Goal: Task Accomplishment & Management: Manage account settings

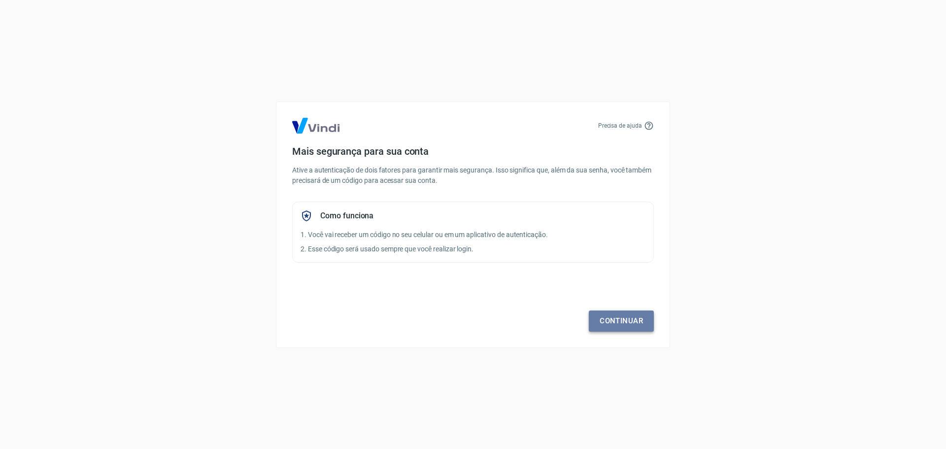
click at [606, 324] on link "Continuar" at bounding box center [621, 320] width 65 height 21
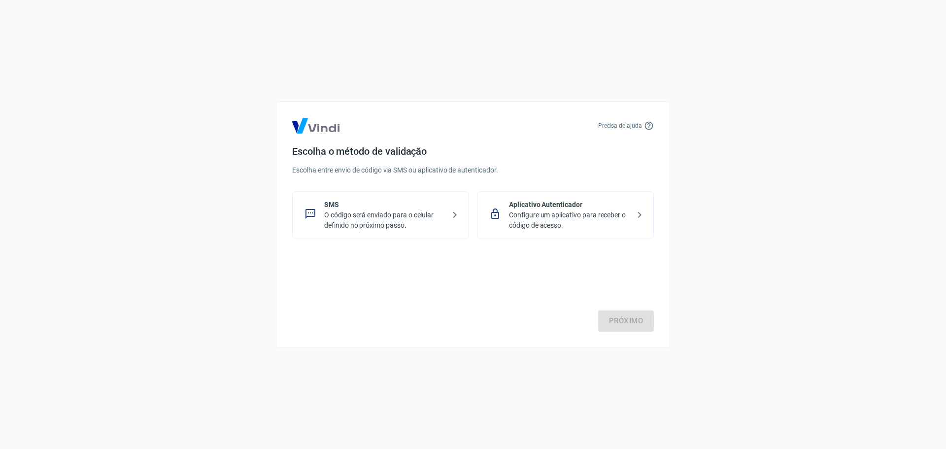
click at [393, 211] on p "O código será enviado para o celular definido no próximo passo." at bounding box center [384, 220] width 121 height 21
click at [621, 329] on link "Próximo" at bounding box center [626, 320] width 56 height 21
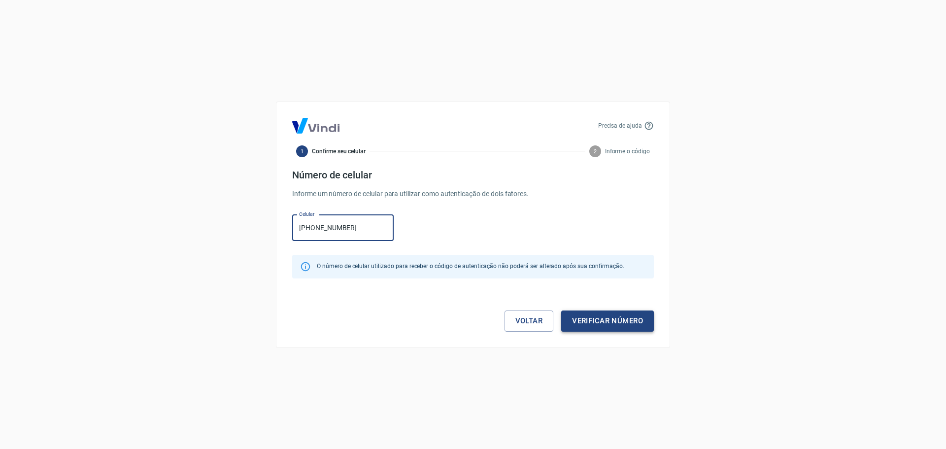
type input "(82) 99101-2884"
click at [612, 321] on button "Verificar número" at bounding box center [607, 320] width 93 height 21
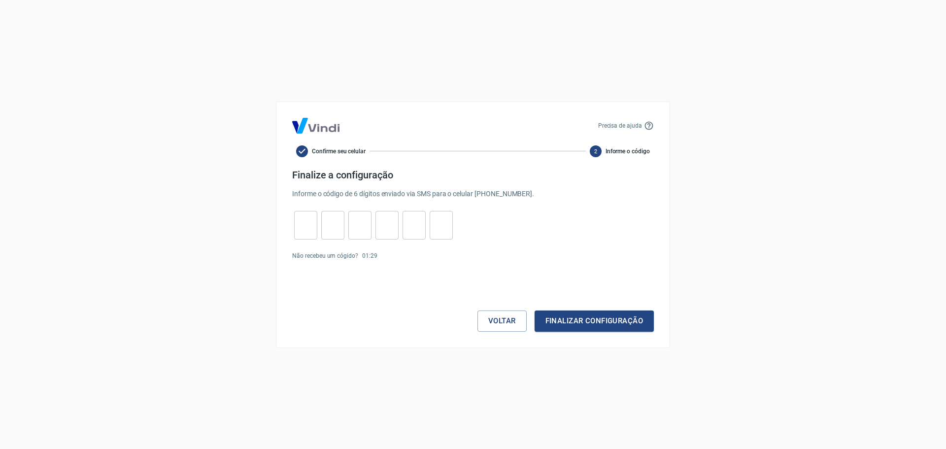
click at [303, 223] on input "tel" at bounding box center [305, 224] width 23 height 21
type input "0"
type input "6"
type input "4"
type input "0"
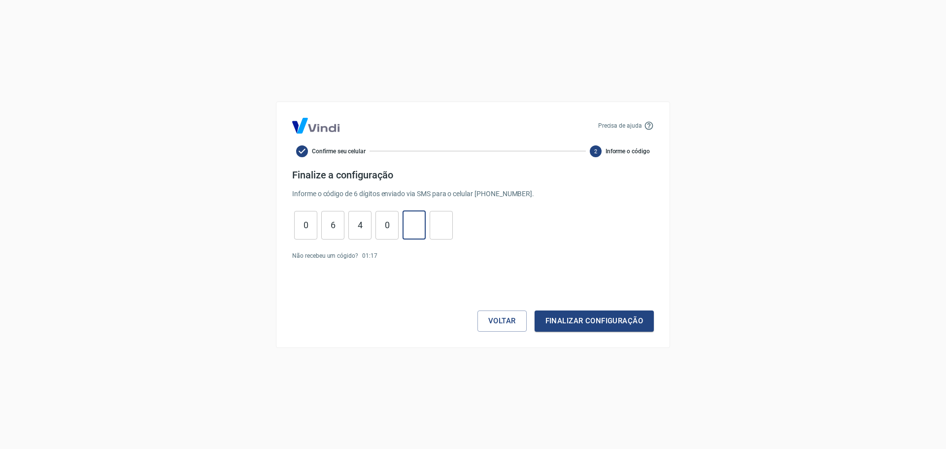
type input "7"
type input "4"
click at [594, 329] on button "Finalizar configuração" at bounding box center [594, 320] width 119 height 21
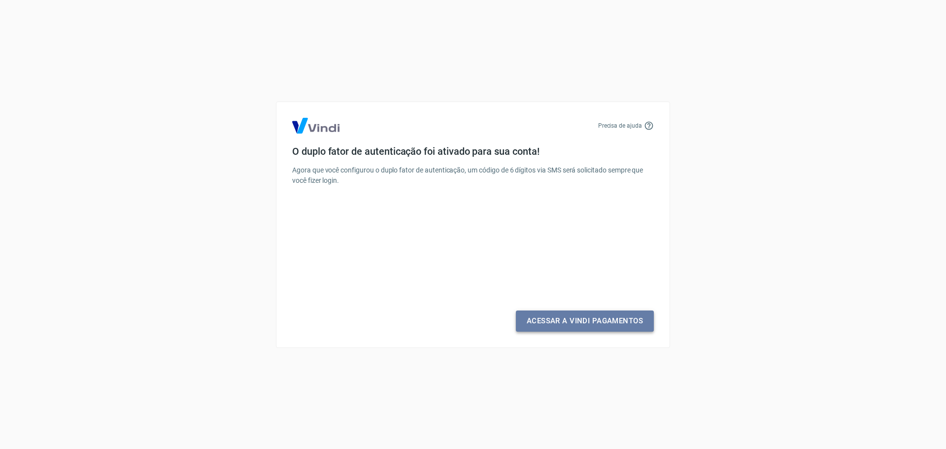
click at [579, 321] on link "Acessar a Vindi Pagamentos" at bounding box center [585, 320] width 138 height 21
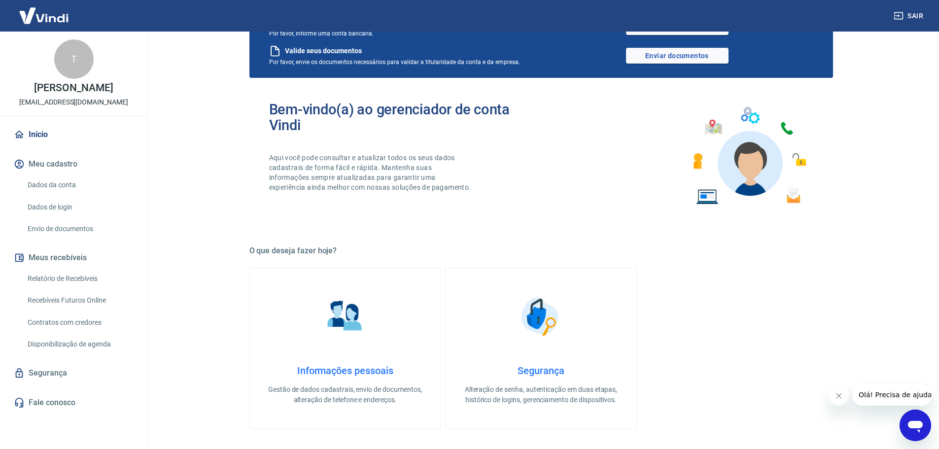
scroll to position [99, 0]
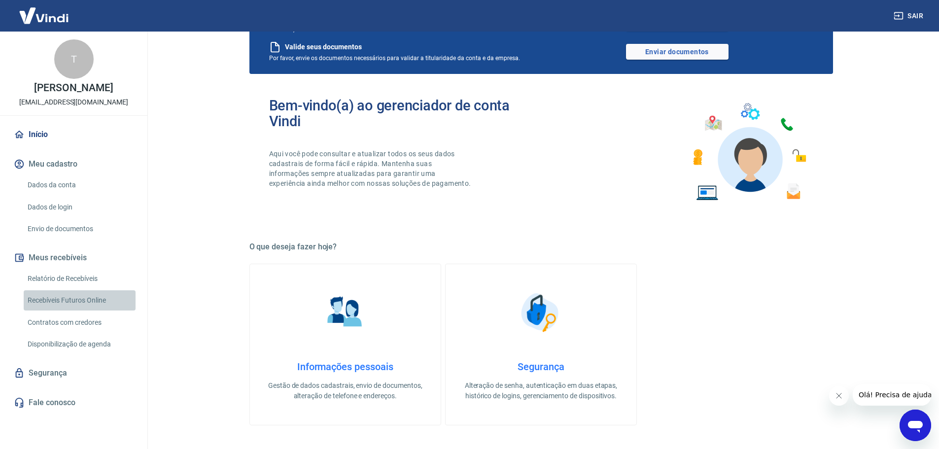
click at [83, 310] on link "Recebíveis Futuros Online" at bounding box center [80, 300] width 112 height 20
click at [41, 145] on link "Início" at bounding box center [74, 135] width 124 height 22
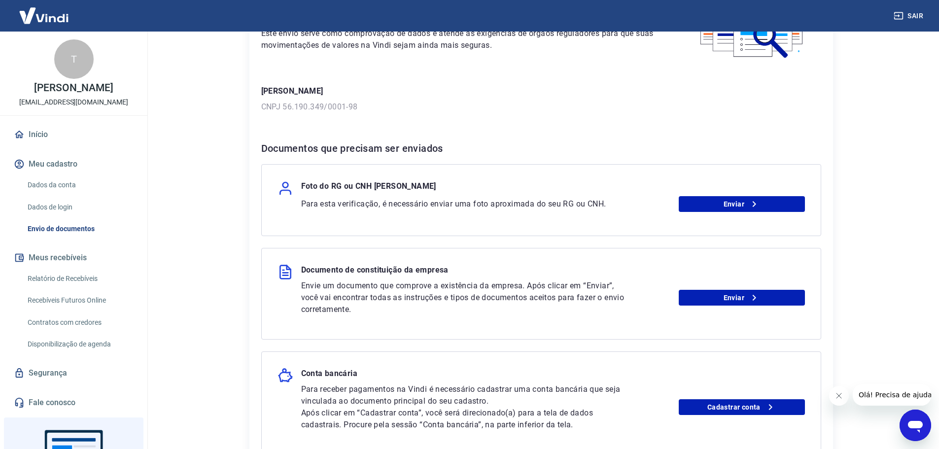
scroll to position [148, 0]
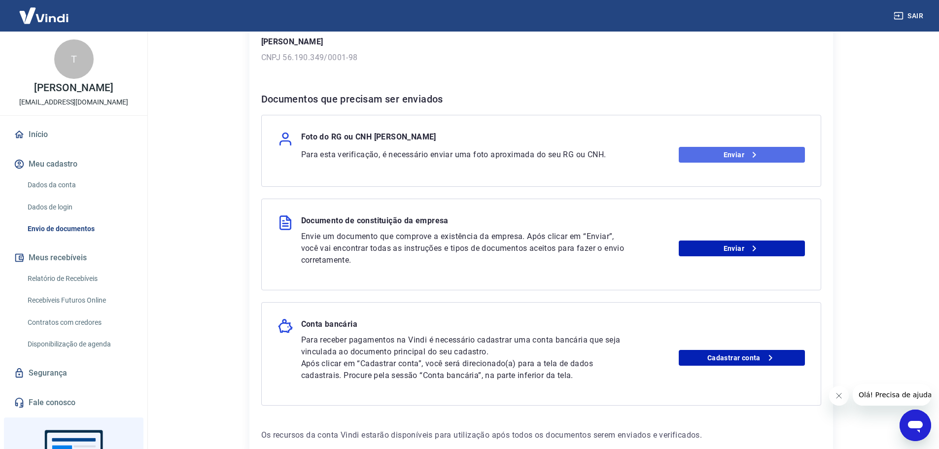
click at [732, 153] on link "Enviar" at bounding box center [742, 155] width 126 height 16
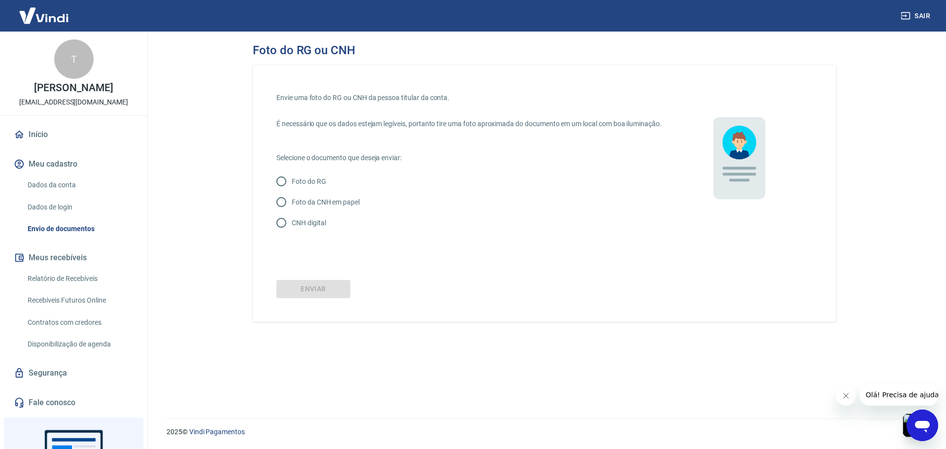
click at [312, 187] on p "Foto do RG" at bounding box center [309, 181] width 34 height 10
click at [292, 187] on input "Foto do RG" at bounding box center [281, 181] width 21 height 21
radio input "true"
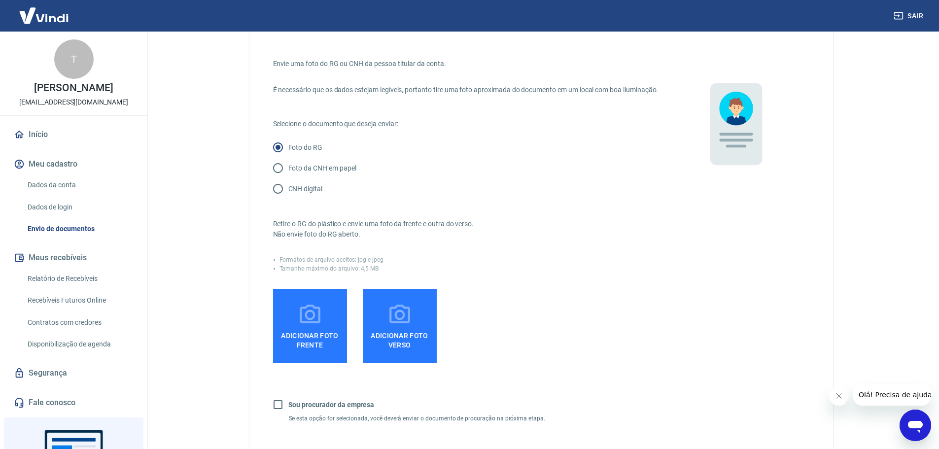
scroll to position [148, 0]
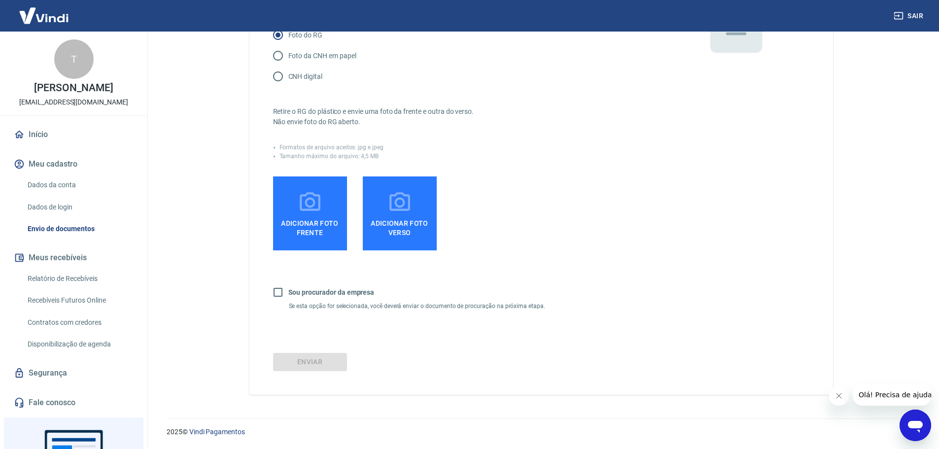
click at [312, 225] on span "Adicionar foto frente" at bounding box center [310, 226] width 66 height 22
click at [0, 0] on input "Adicionar foto frente" at bounding box center [0, 0] width 0 height 0
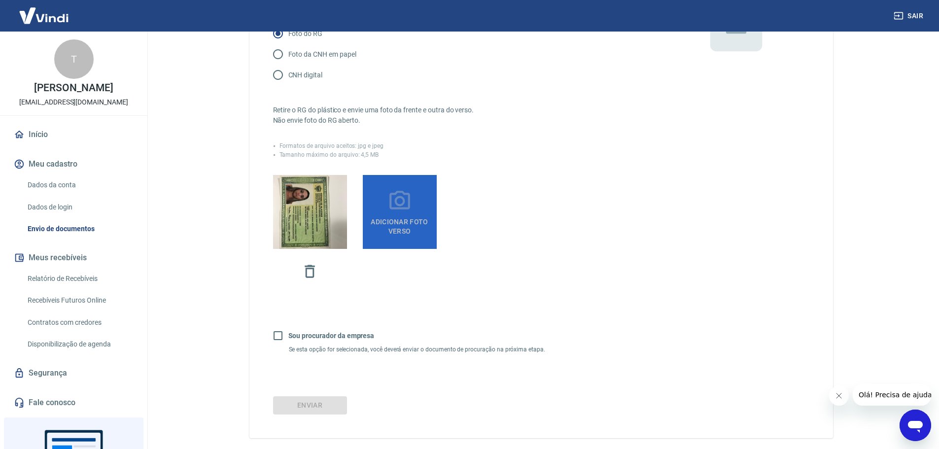
click at [419, 213] on label "Adicionar foto verso" at bounding box center [400, 212] width 74 height 74
click at [0, 0] on input "Adicionar foto verso" at bounding box center [0, 0] width 0 height 0
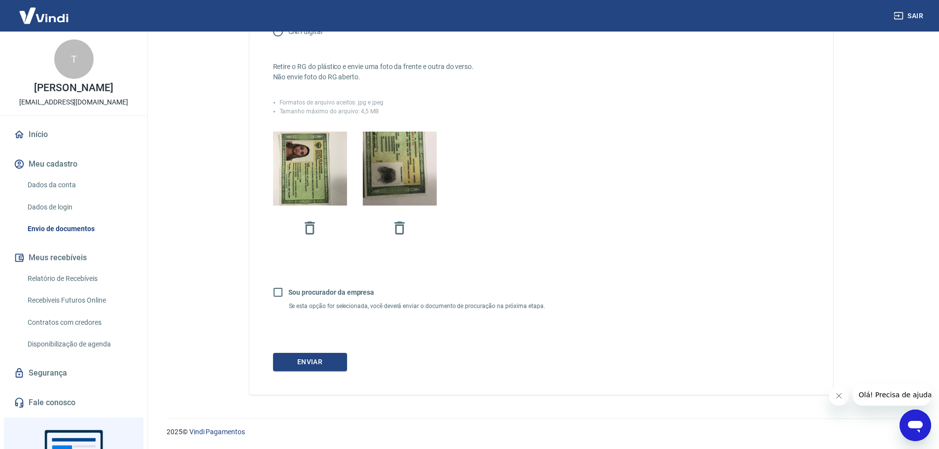
scroll to position [202, 0]
click at [276, 294] on input "Sou procurador da empresa" at bounding box center [278, 292] width 21 height 21
checkbox input "true"
click at [318, 364] on button "Continuar" at bounding box center [310, 362] width 74 height 18
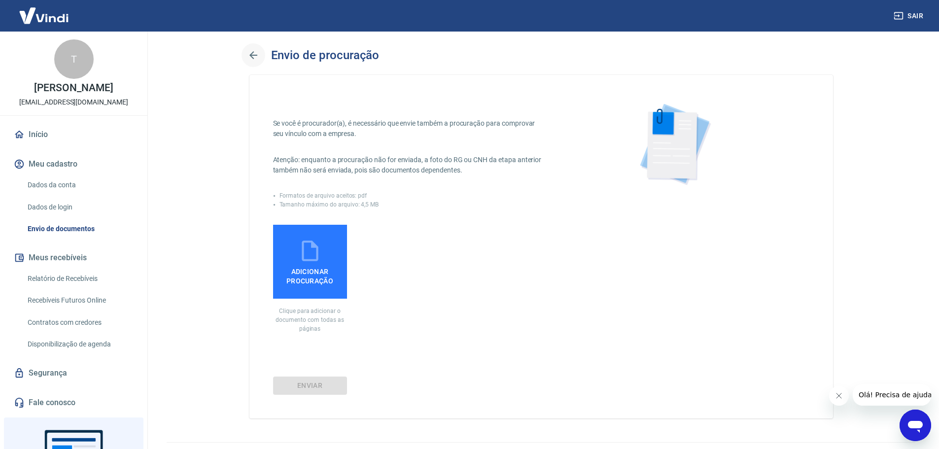
click at [251, 51] on icon "button" at bounding box center [253, 55] width 12 height 12
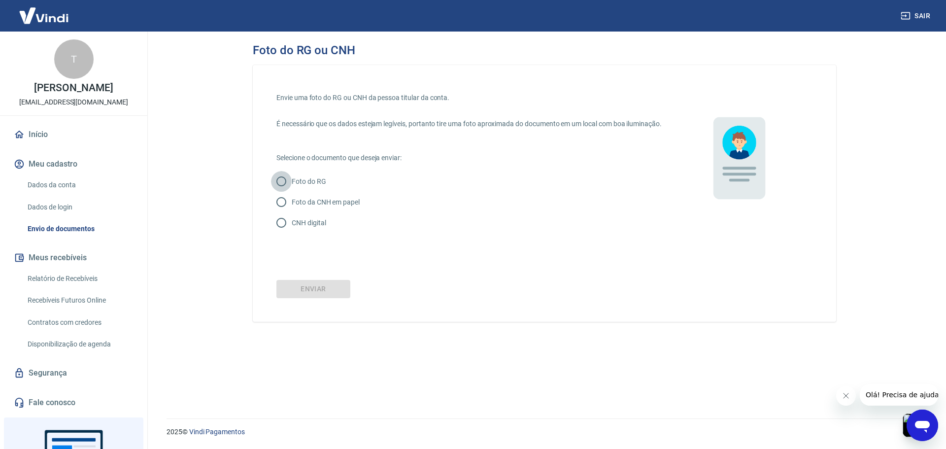
click at [279, 191] on input "Foto do RG" at bounding box center [281, 181] width 21 height 21
radio input "true"
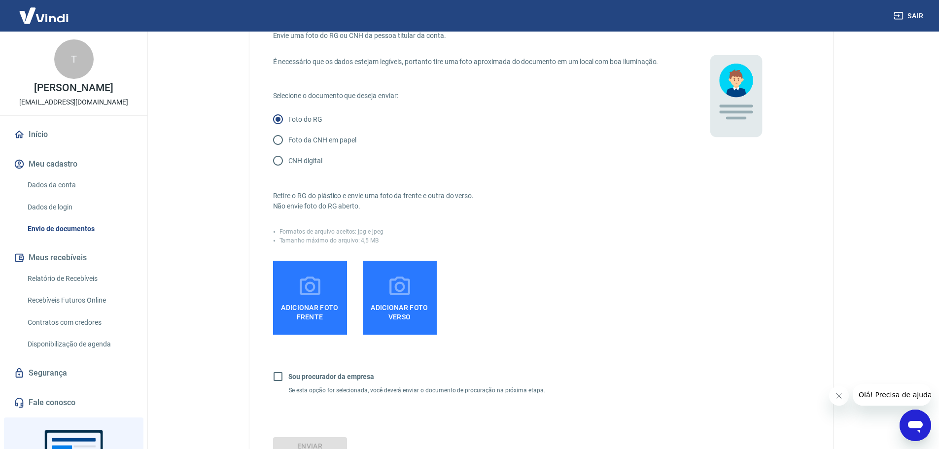
scroll to position [157, 0]
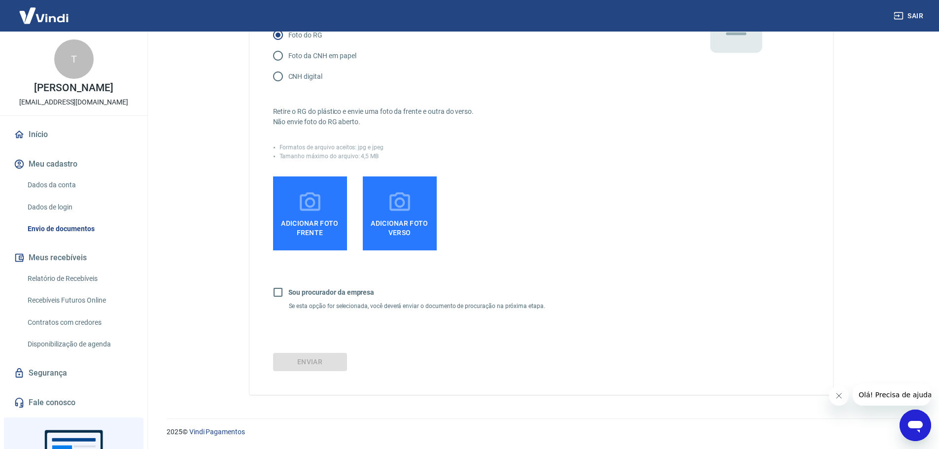
click at [315, 207] on icon at bounding box center [310, 202] width 25 height 25
click at [0, 0] on input "Adicionar foto frente" at bounding box center [0, 0] width 0 height 0
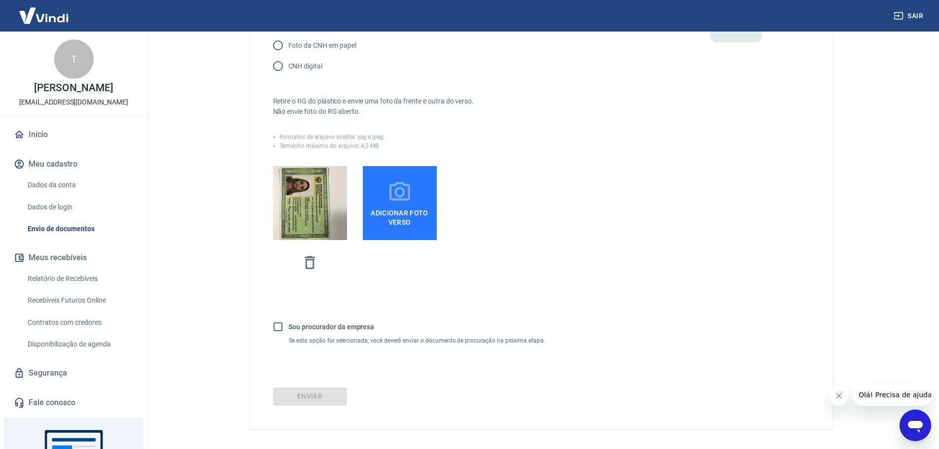
click at [390, 201] on icon at bounding box center [399, 191] width 21 height 19
click at [0, 0] on input "Adicionar foto verso" at bounding box center [0, 0] width 0 height 0
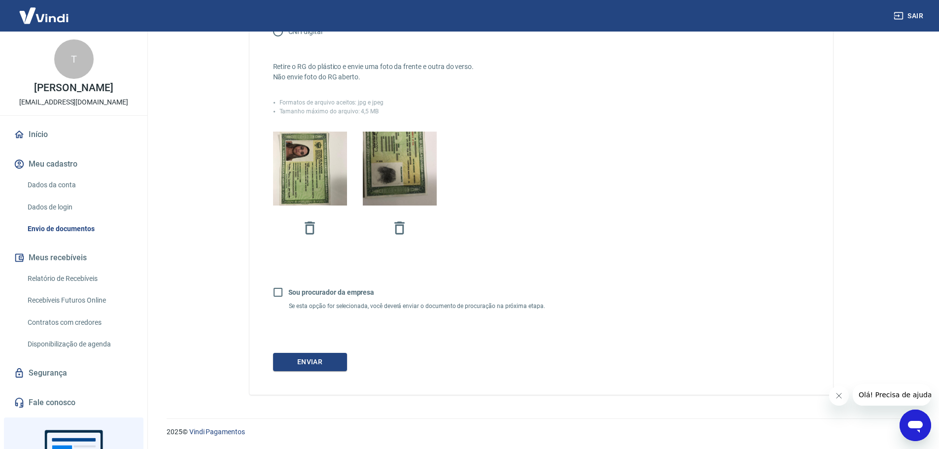
scroll to position [202, 0]
click at [311, 366] on button "Enviar" at bounding box center [310, 362] width 74 height 18
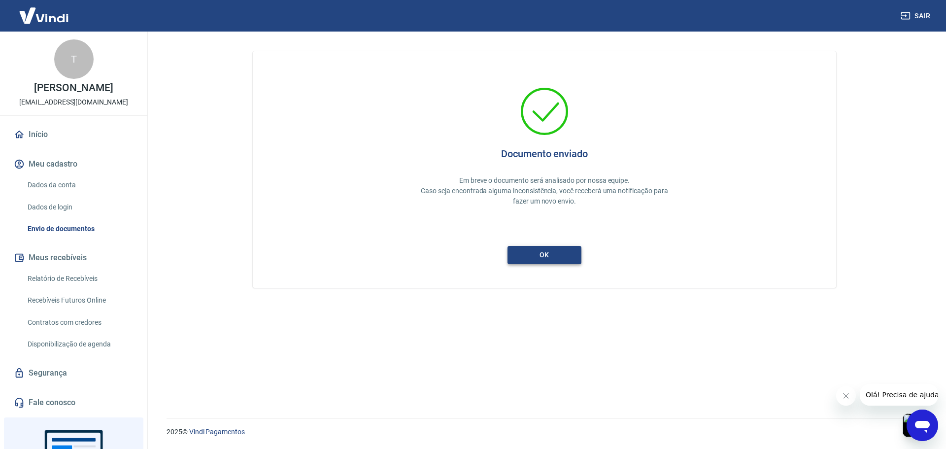
click at [546, 255] on button "ok" at bounding box center [545, 255] width 74 height 18
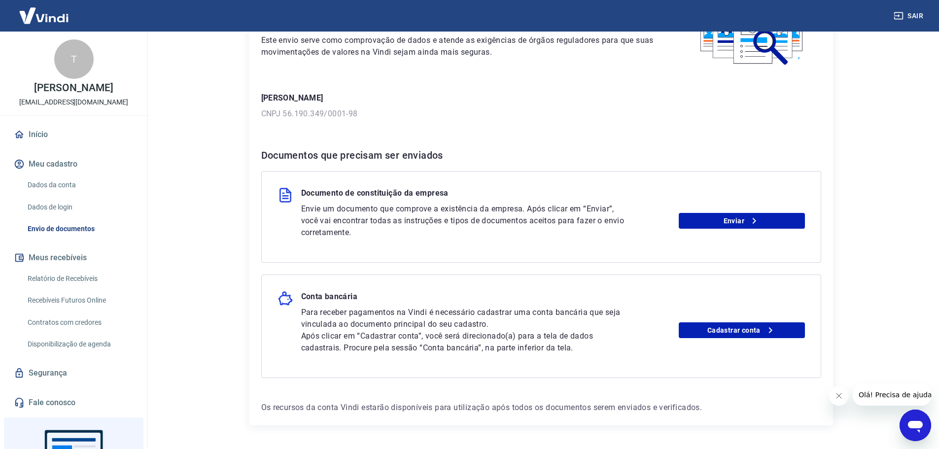
scroll to position [99, 0]
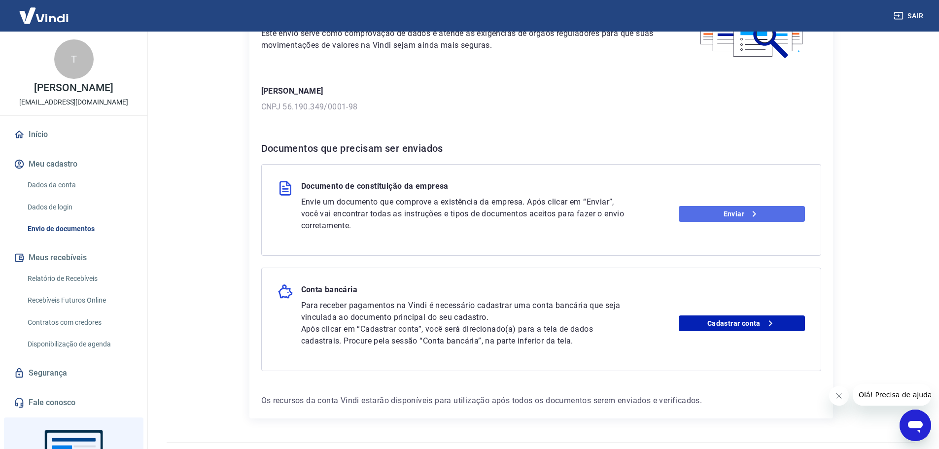
click at [749, 216] on icon at bounding box center [754, 214] width 12 height 12
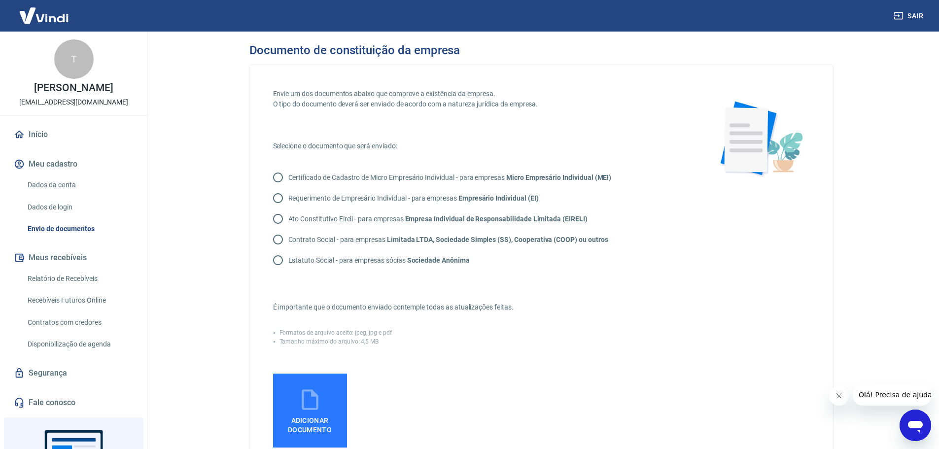
click at [316, 241] on p "Contrato Social - para empresas Limitada LTDA, Sociedade Simples (SS), Cooperat…" at bounding box center [448, 240] width 320 height 10
click at [288, 241] on input "Contrato Social - para empresas Limitada LTDA, Sociedade Simples (SS), Cooperat…" at bounding box center [278, 239] width 21 height 21
radio input "true"
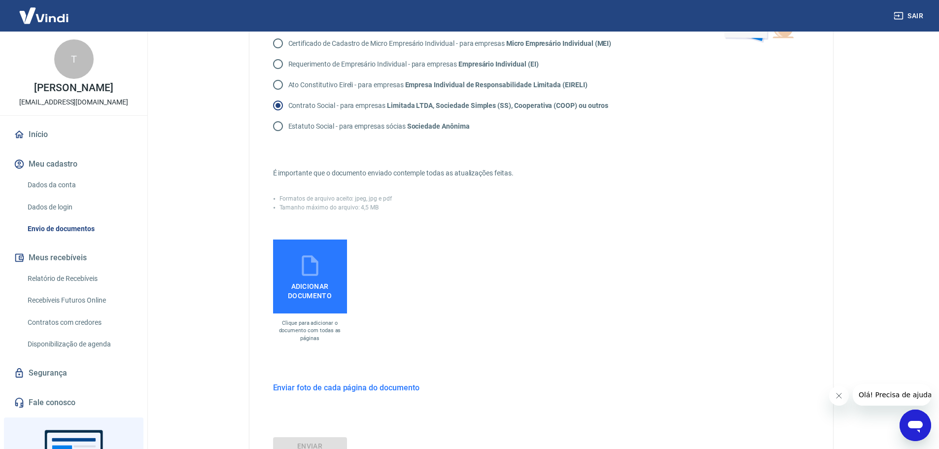
scroll to position [148, 0]
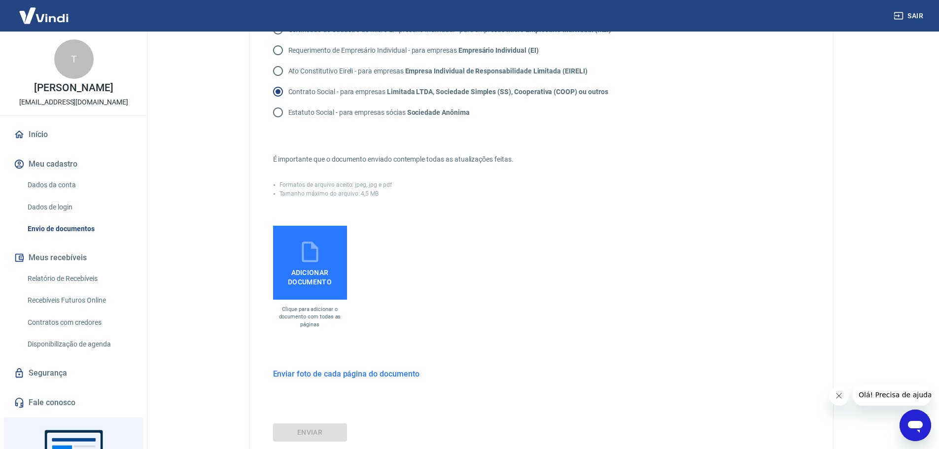
click at [270, 246] on div "Envie um dos documentos abaixo que comprove a existência da empresa. O tipo do …" at bounding box center [541, 191] width 584 height 548
click at [322, 250] on label "Adicionar documento" at bounding box center [310, 263] width 74 height 74
click at [0, 0] on input "Adicionar documento" at bounding box center [0, 0] width 0 height 0
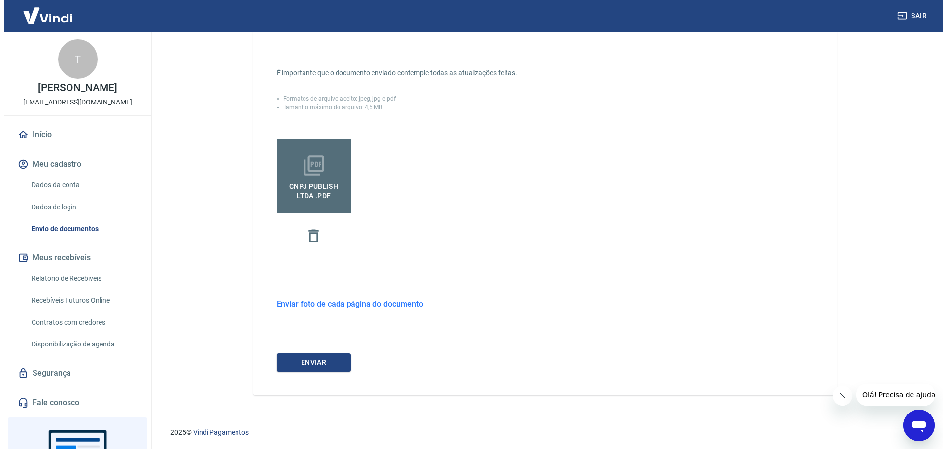
scroll to position [235, 0]
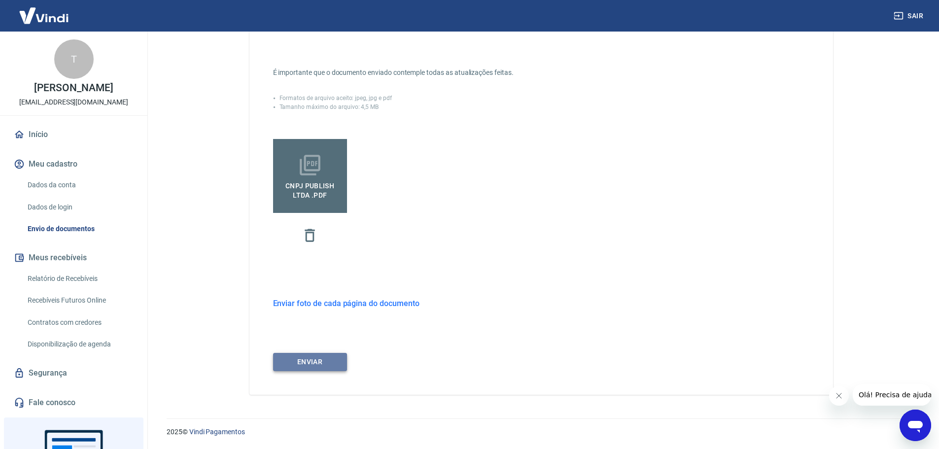
click at [321, 365] on button "ENVIAR" at bounding box center [310, 362] width 74 height 18
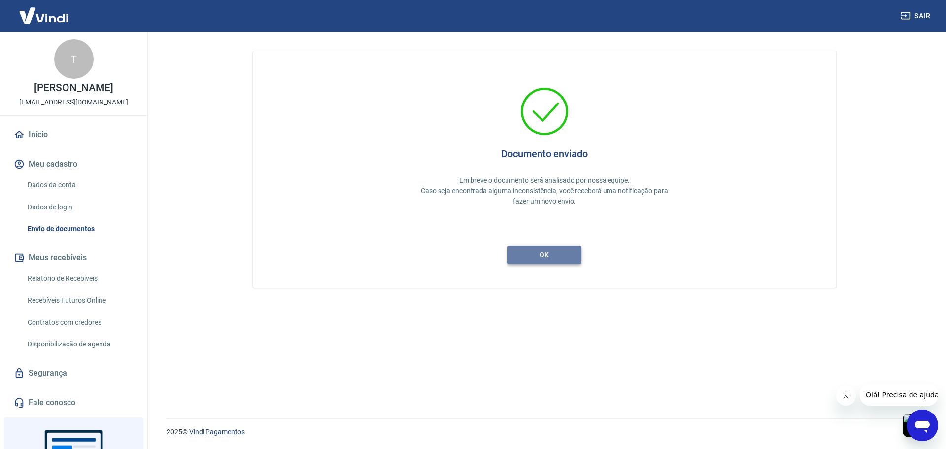
click at [549, 253] on button "ok" at bounding box center [545, 255] width 74 height 18
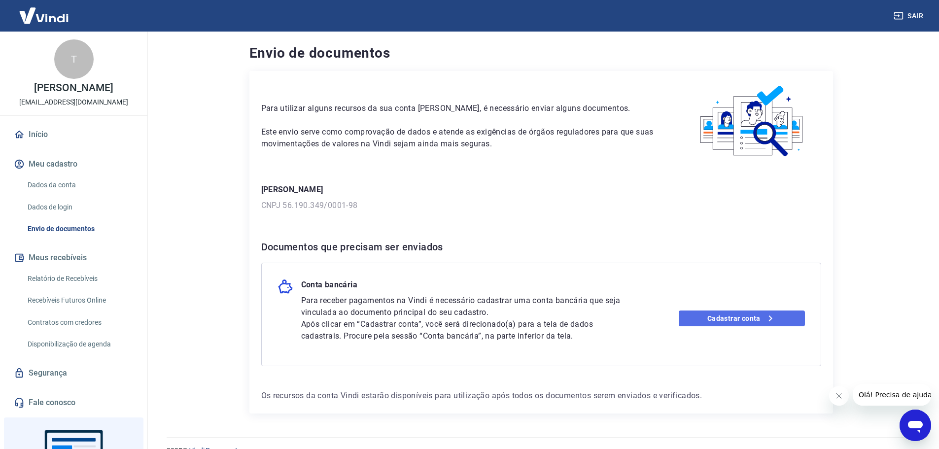
click at [769, 318] on icon at bounding box center [770, 318] width 12 height 12
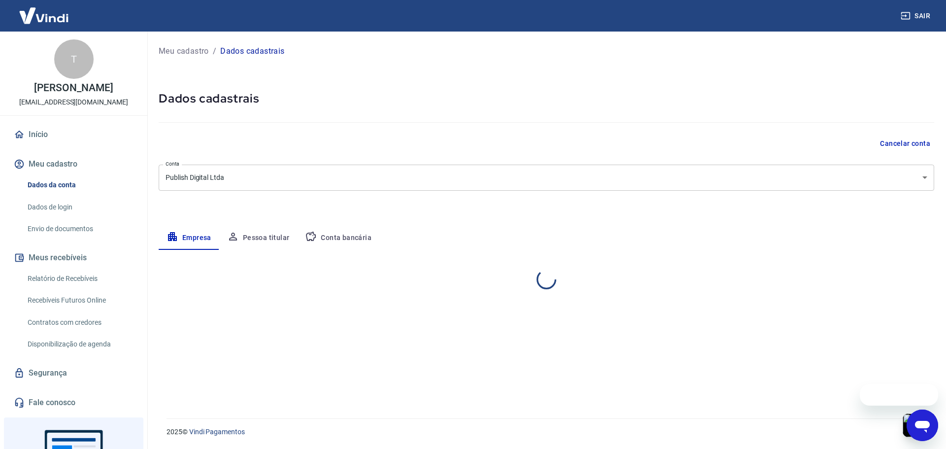
select select "AL"
select select "business"
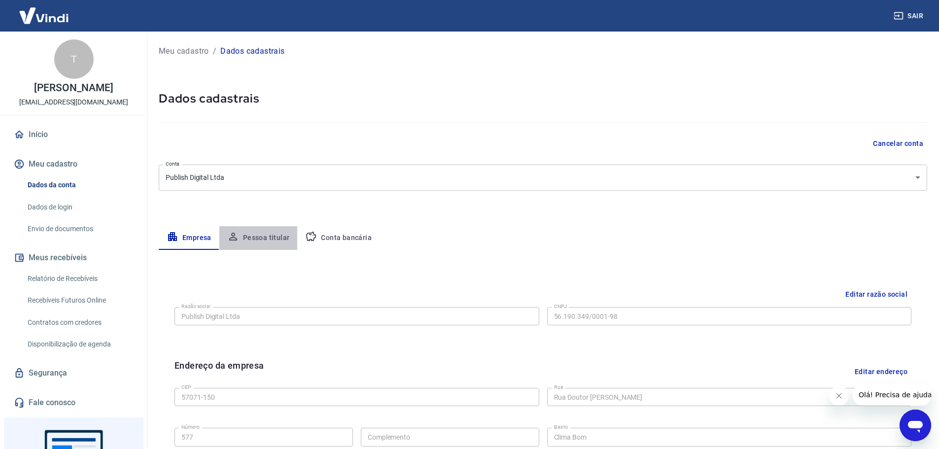
click at [262, 241] on button "Pessoa titular" at bounding box center [258, 238] width 78 height 24
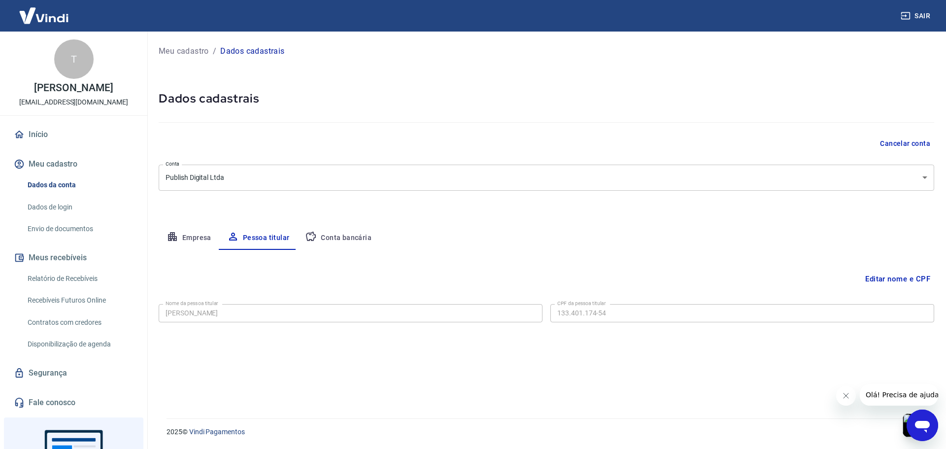
click at [356, 231] on button "Conta bancária" at bounding box center [338, 238] width 82 height 24
click at [918, 276] on button "Editar conta bancária" at bounding box center [893, 279] width 82 height 19
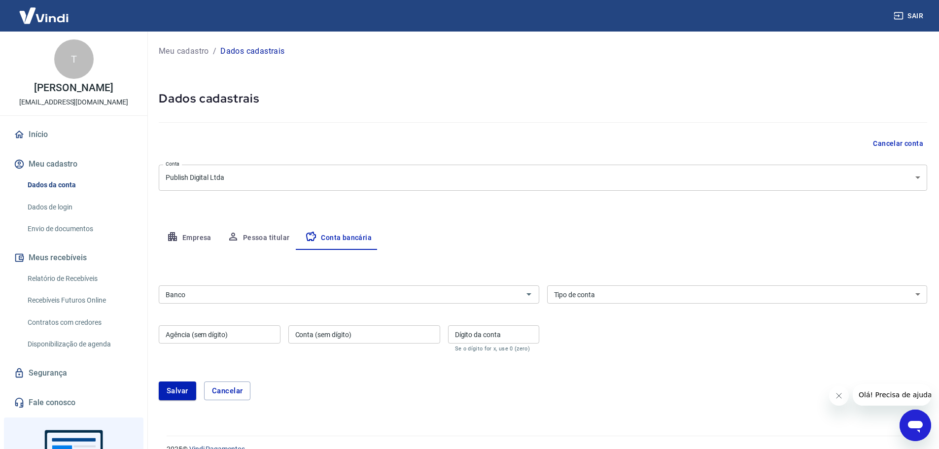
scroll to position [17, 0]
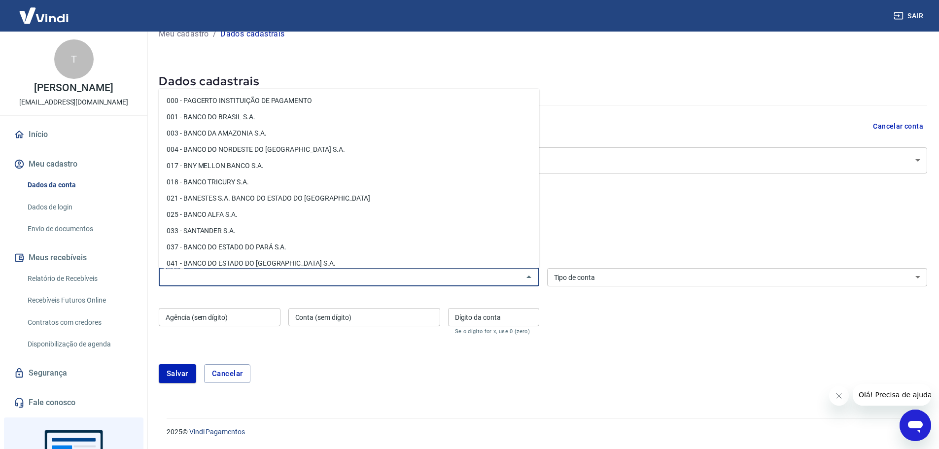
click at [305, 276] on input "Banco" at bounding box center [341, 277] width 358 height 12
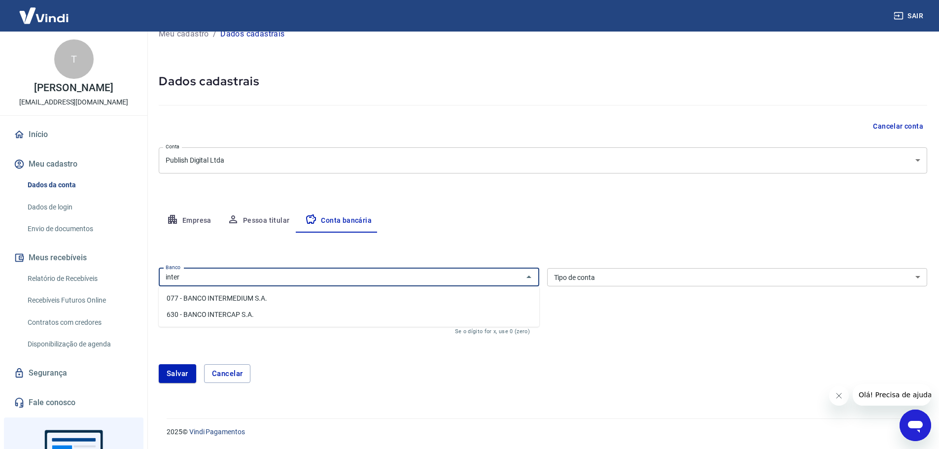
click at [258, 302] on li "077 - BANCO INTERMEDIUM S.A." at bounding box center [349, 298] width 380 height 16
type input "077 - BANCO INTERMEDIUM S.A."
click at [586, 279] on select "Conta Corrente Conta Poupança" at bounding box center [737, 277] width 380 height 18
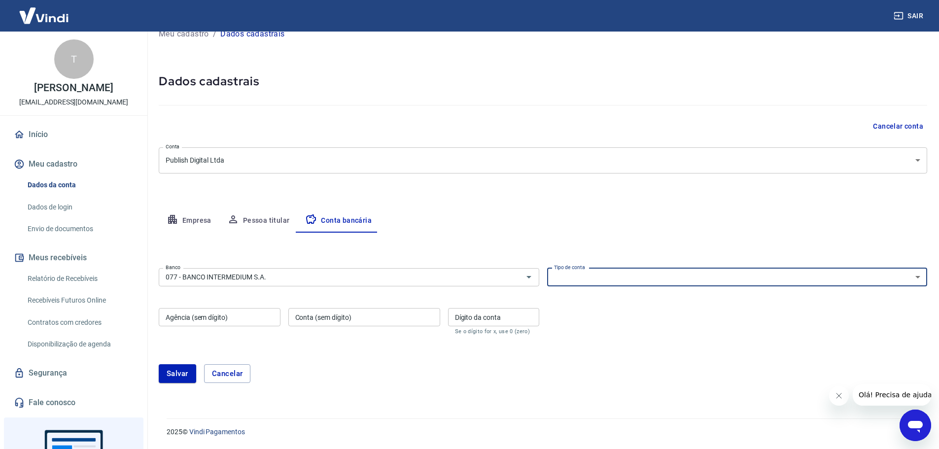
select select "1"
click at [547, 268] on select "Conta Corrente Conta Poupança" at bounding box center [737, 277] width 380 height 18
click at [240, 316] on input "Agência (sem dígito)" at bounding box center [220, 317] width 122 height 18
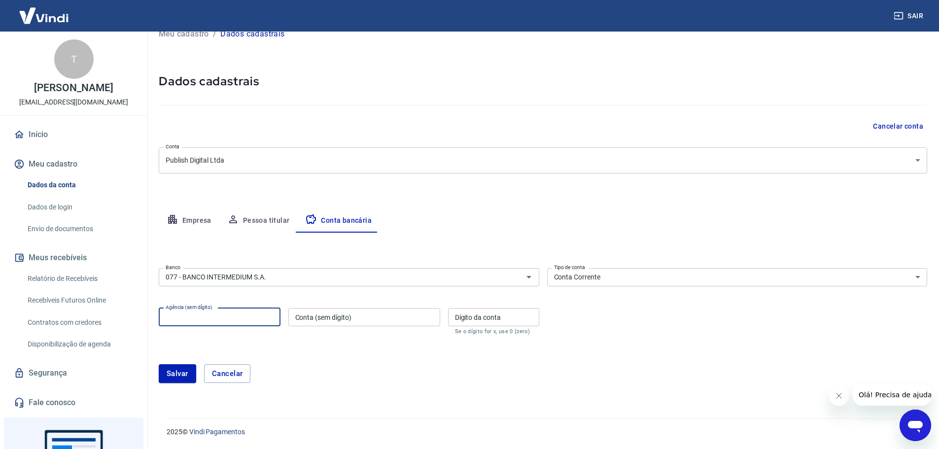
click at [192, 310] on label "Agência (sem dígito)" at bounding box center [189, 307] width 47 height 7
click at [192, 310] on input "Agência (sem dígito)" at bounding box center [220, 317] width 122 height 18
click at [193, 315] on input "Agência (sem dígito)" at bounding box center [220, 317] width 122 height 18
type input "0001"
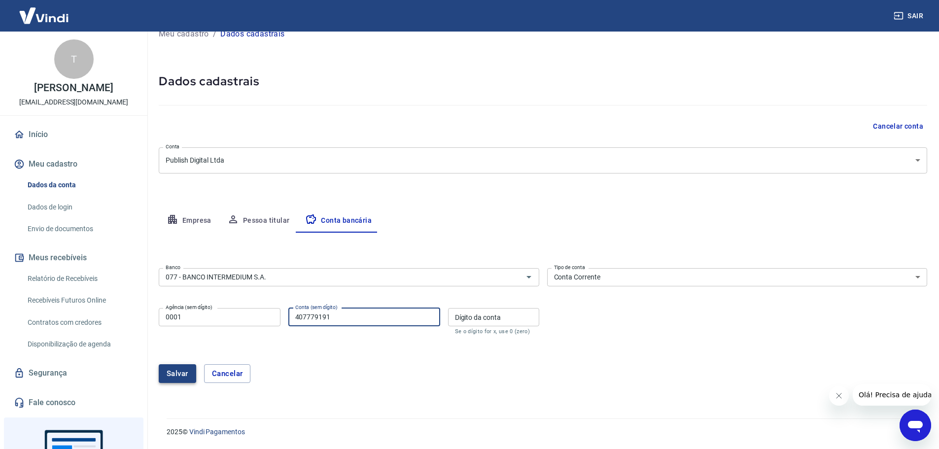
type input "407779191"
drag, startPoint x: 177, startPoint y: 376, endPoint x: 181, endPoint y: 372, distance: 5.6
click at [176, 376] on button "Salvar" at bounding box center [177, 373] width 37 height 19
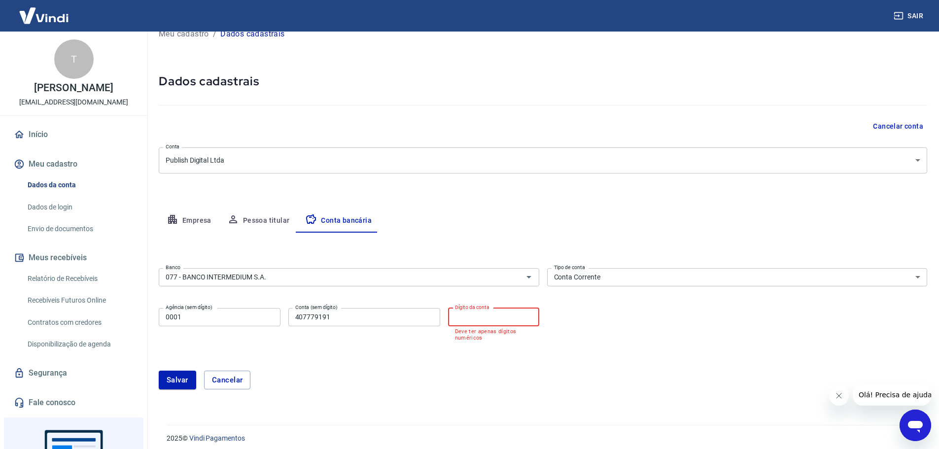
click at [479, 316] on input "Dígito da conta" at bounding box center [493, 317] width 91 height 18
type input "0"
drag, startPoint x: 511, startPoint y: 382, endPoint x: 505, endPoint y: 382, distance: 5.9
click at [508, 382] on div "Salvar Cancelar" at bounding box center [543, 373] width 768 height 19
click at [173, 372] on button "Salvar" at bounding box center [177, 373] width 37 height 19
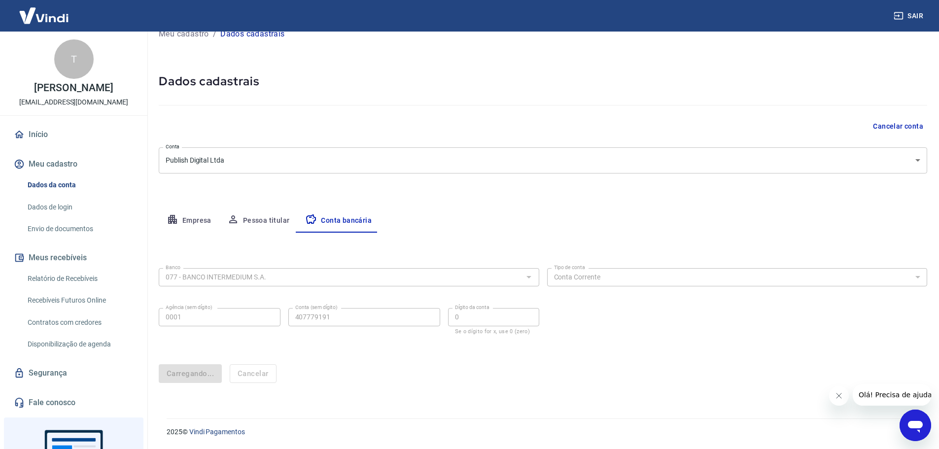
scroll to position [0, 0]
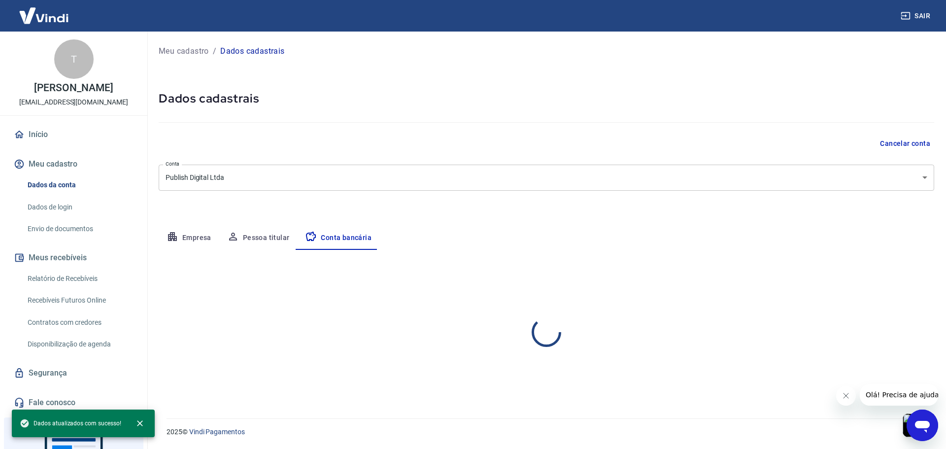
select select "1"
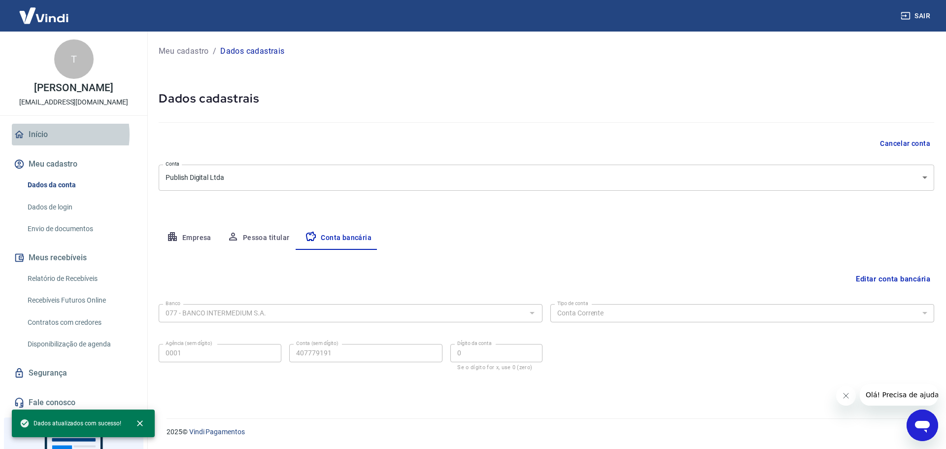
click at [47, 145] on link "Início" at bounding box center [74, 135] width 124 height 22
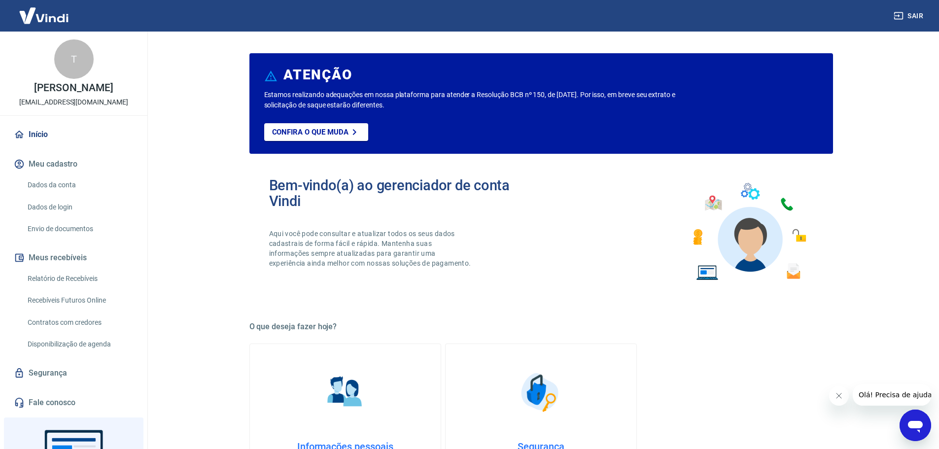
click at [63, 145] on link "Início" at bounding box center [74, 135] width 124 height 22
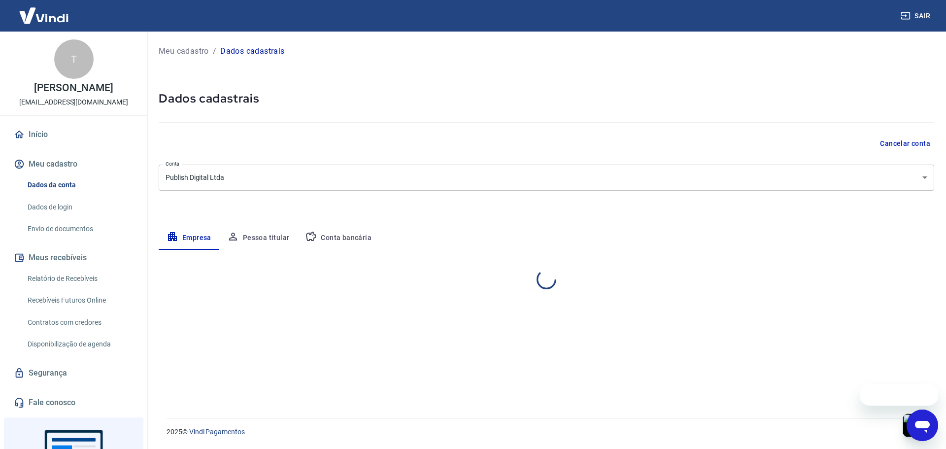
select select "AL"
select select "business"
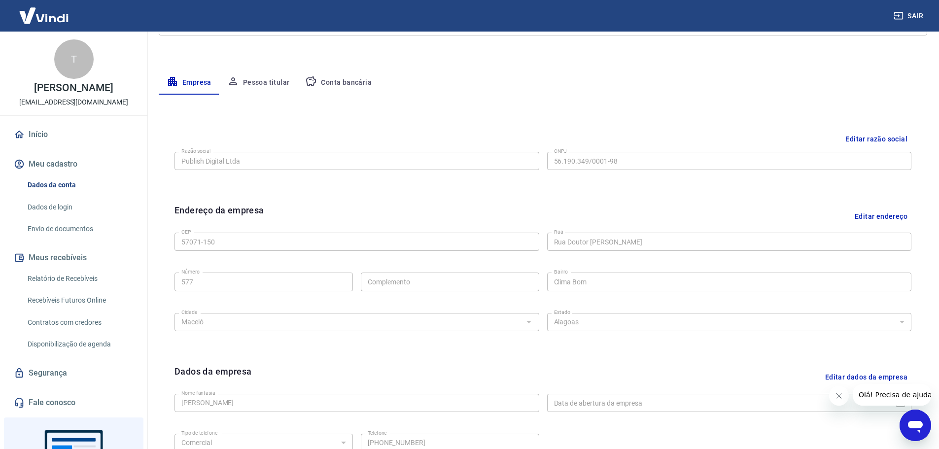
scroll to position [114, 0]
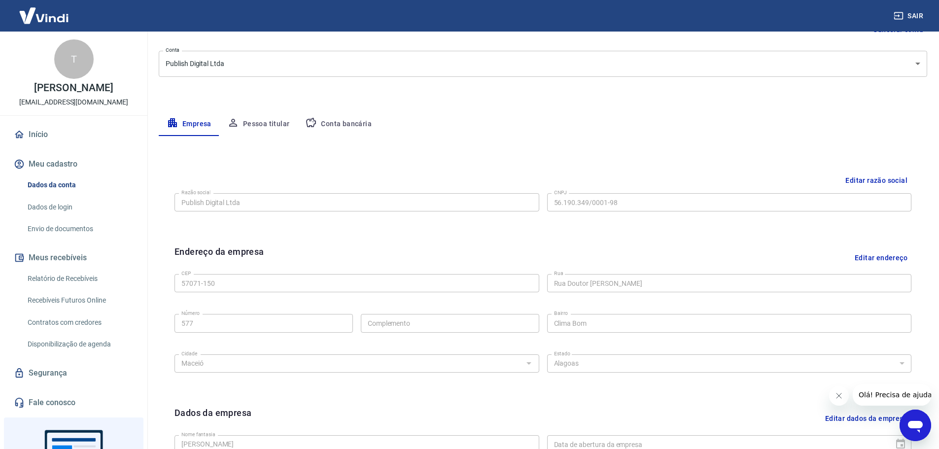
click at [261, 123] on button "Pessoa titular" at bounding box center [258, 124] width 78 height 24
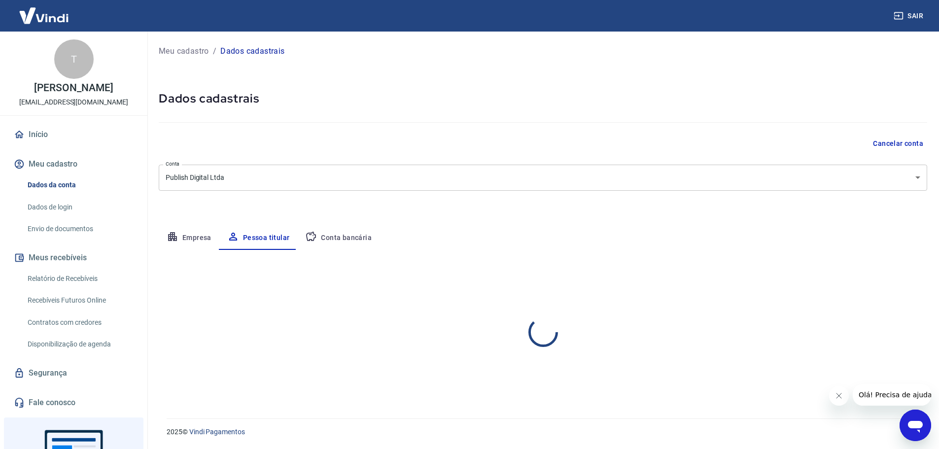
scroll to position [0, 0]
click at [333, 236] on button "Conta bancária" at bounding box center [338, 238] width 82 height 24
select select "1"
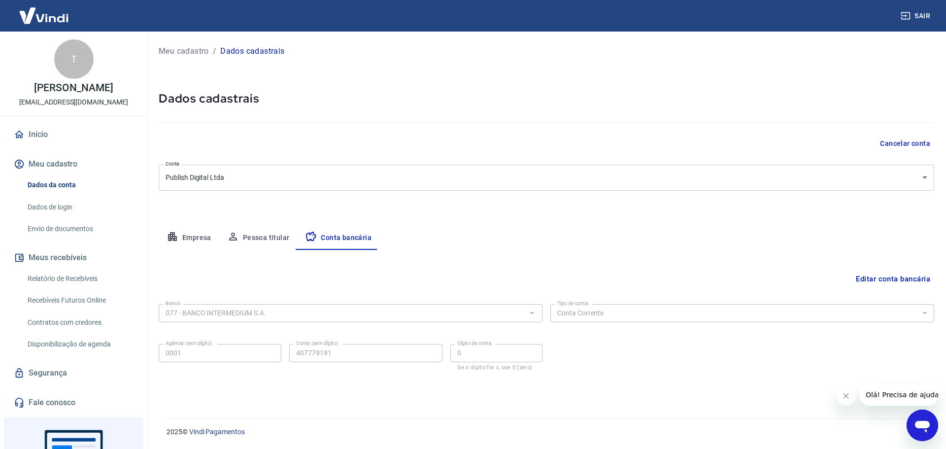
drag, startPoint x: 51, startPoint y: 148, endPoint x: 124, endPoint y: 126, distance: 76.2
click at [51, 145] on link "Início" at bounding box center [74, 135] width 124 height 22
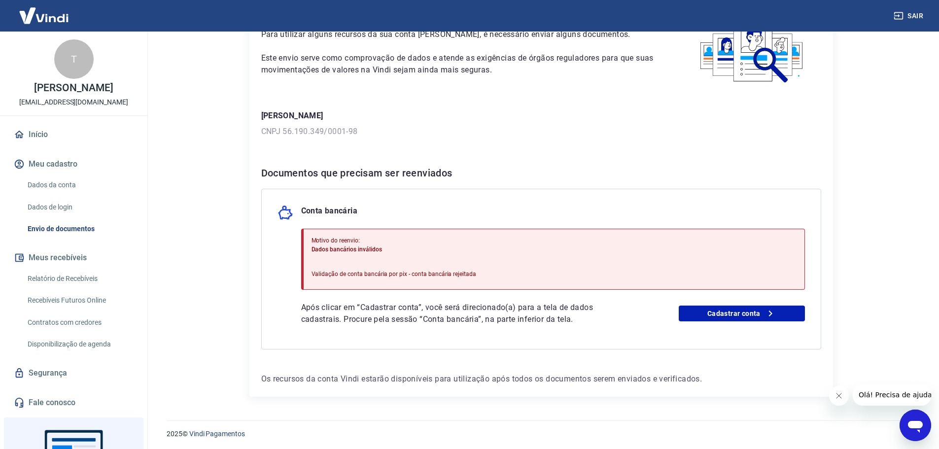
scroll to position [76, 0]
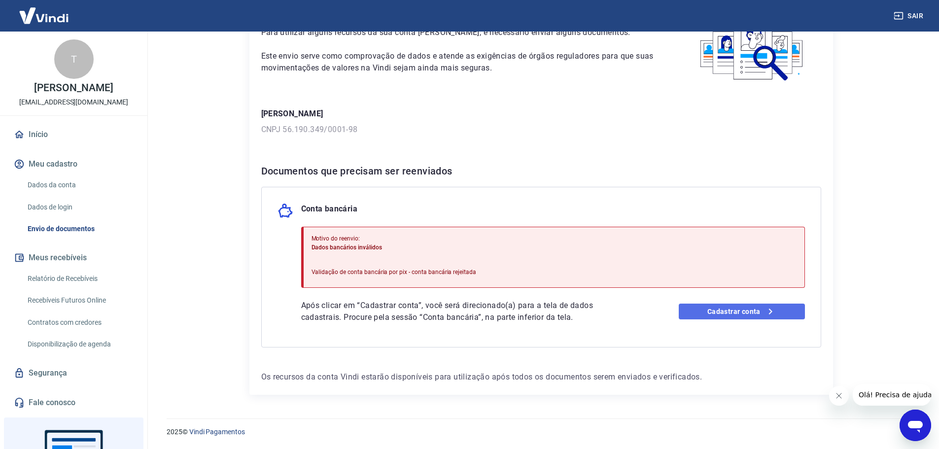
click at [769, 313] on icon at bounding box center [770, 312] width 12 height 12
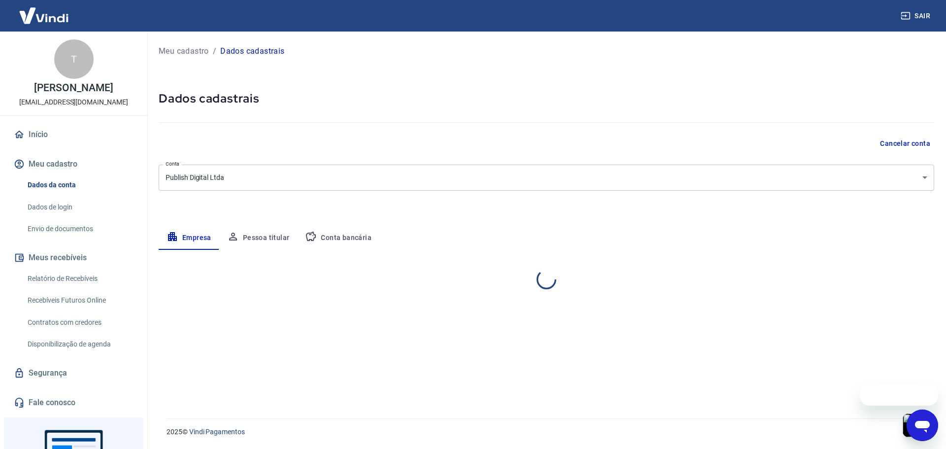
select select "AL"
select select "business"
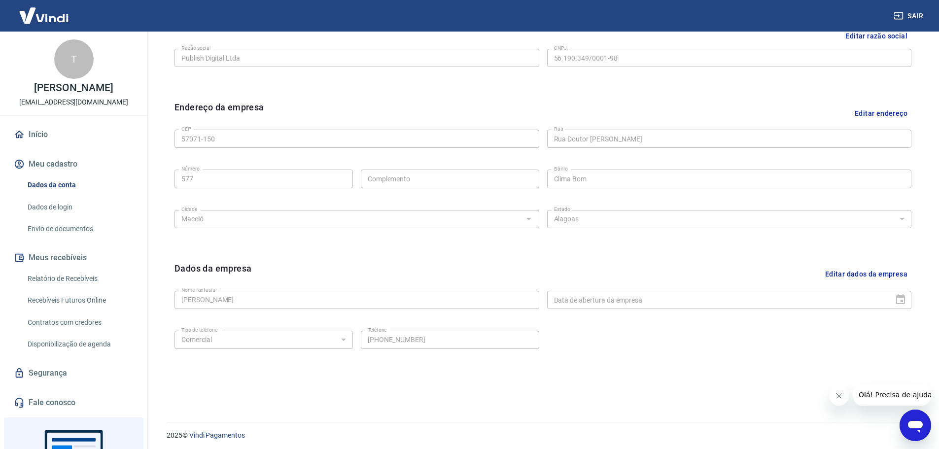
scroll to position [262, 0]
click at [882, 268] on button "Editar dados da empresa" at bounding box center [866, 270] width 90 height 25
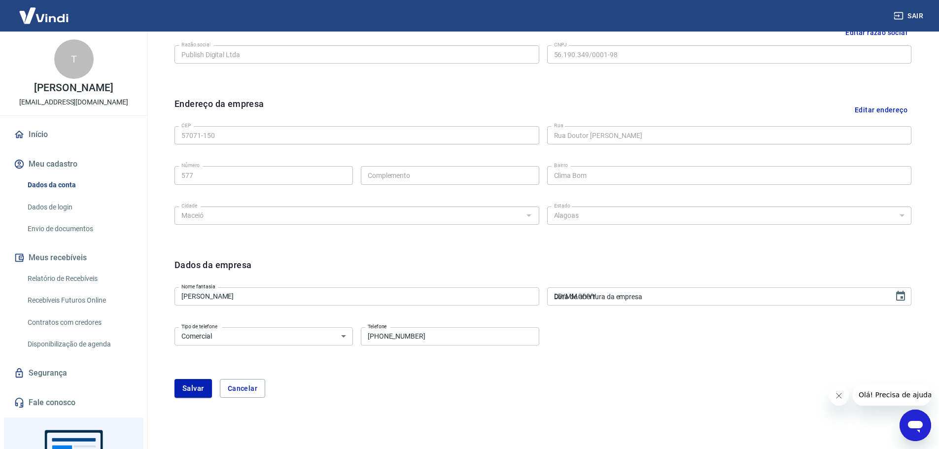
click at [796, 294] on input "DD/MM/YYYY" at bounding box center [717, 296] width 340 height 18
click at [737, 302] on input "DD/MM/YYYY" at bounding box center [717, 296] width 340 height 18
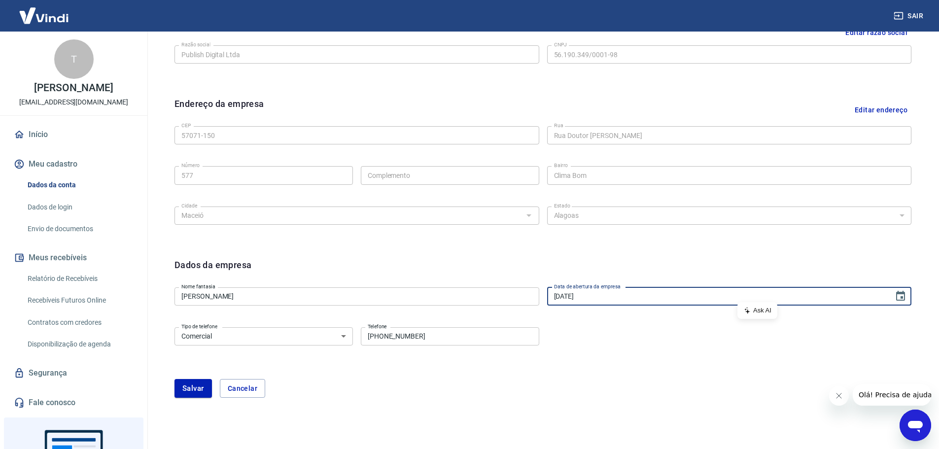
type input "[DATE]"
click at [628, 239] on div "Endereço da empresa Editar endereço CEP 57071-150 CEP [GEOGRAPHIC_DATA][PERSON_…" at bounding box center [543, 169] width 753 height 161
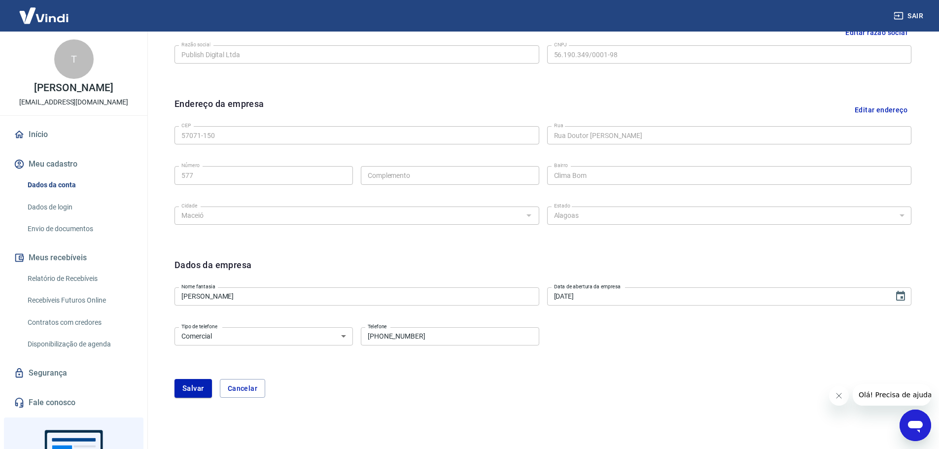
click at [193, 387] on button "Salvar" at bounding box center [192, 388] width 37 height 19
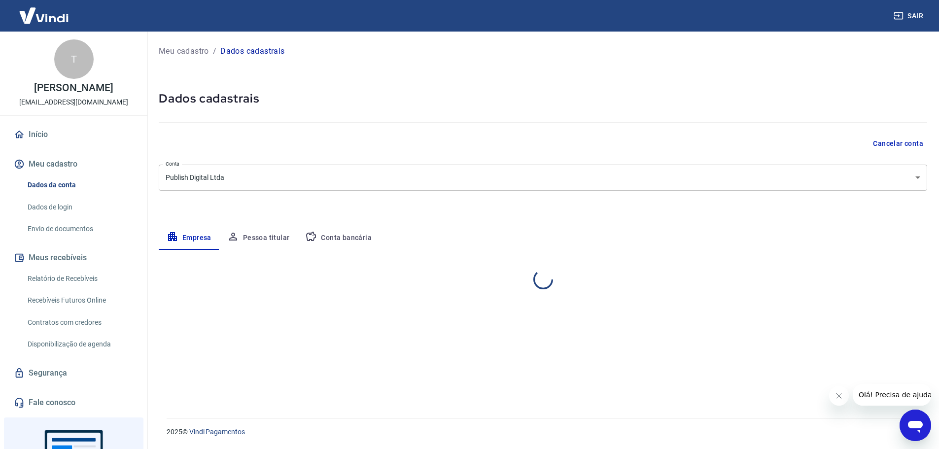
scroll to position [0, 0]
select select "AL"
select select "business"
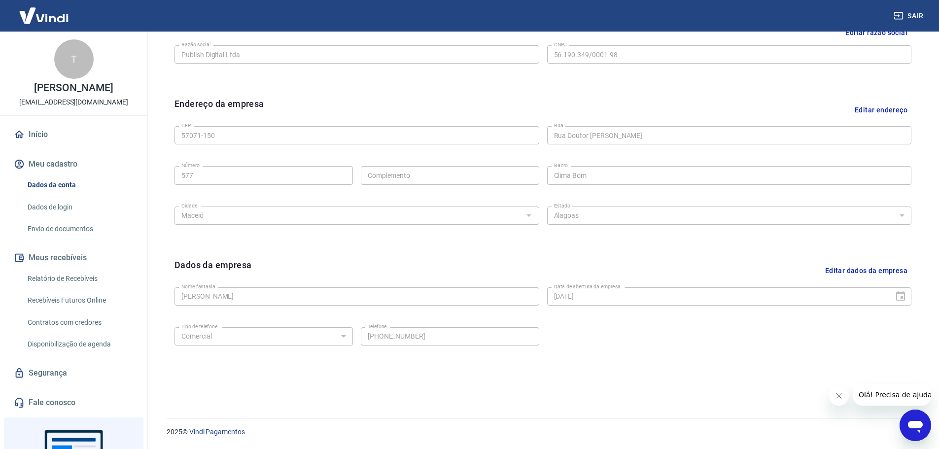
scroll to position [65, 0]
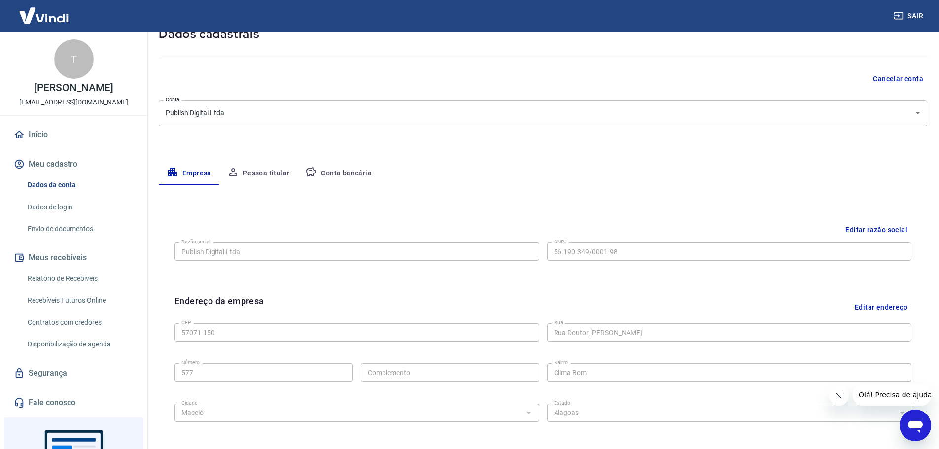
click at [270, 180] on button "Pessoa titular" at bounding box center [258, 174] width 78 height 24
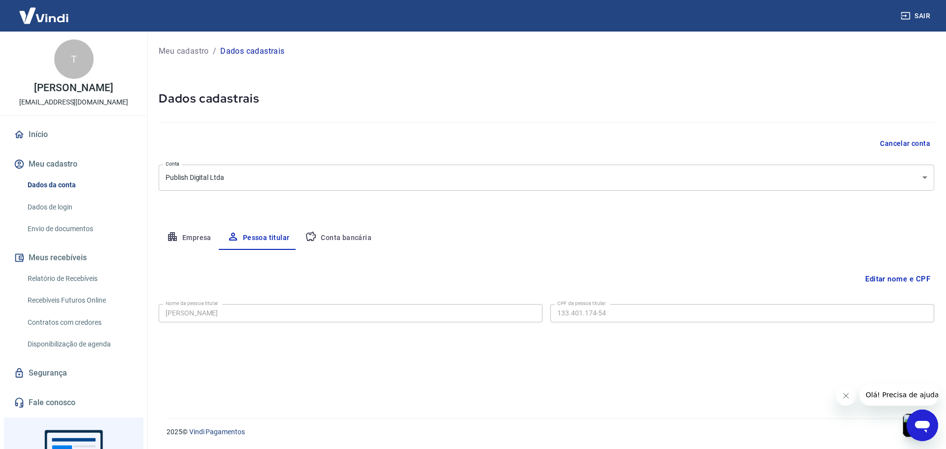
click at [350, 234] on button "Conta bancária" at bounding box center [338, 238] width 82 height 24
select select "1"
click at [552, 183] on body "Sair T [PERSON_NAME] [EMAIL_ADDRESS][DOMAIN_NAME] Início Meu cadastro Dados da …" at bounding box center [473, 224] width 946 height 449
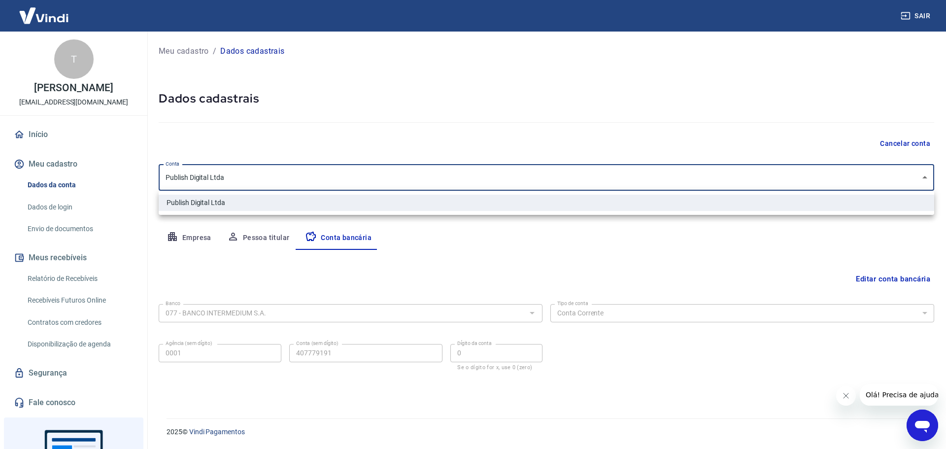
click at [551, 182] on div at bounding box center [473, 224] width 946 height 449
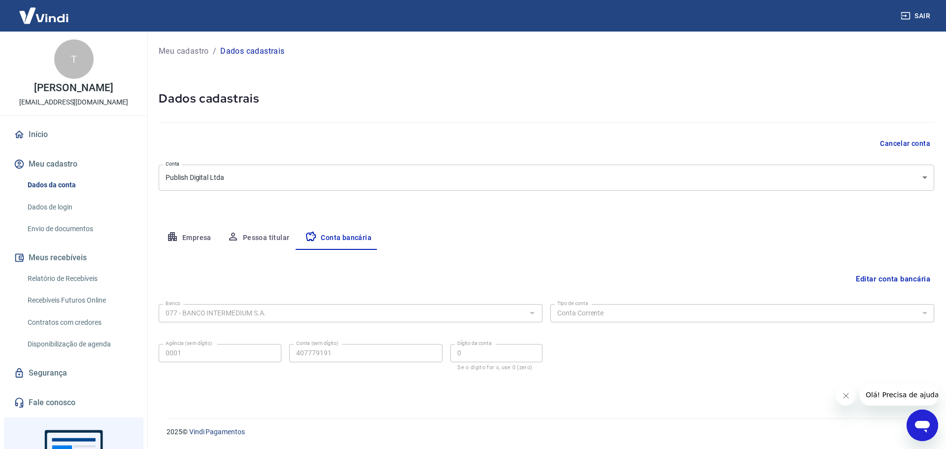
click at [550, 219] on div "Meu cadastro / Dados cadastrais Dados cadastrais Cancelar conta Conta Publish D…" at bounding box center [546, 219] width 799 height 375
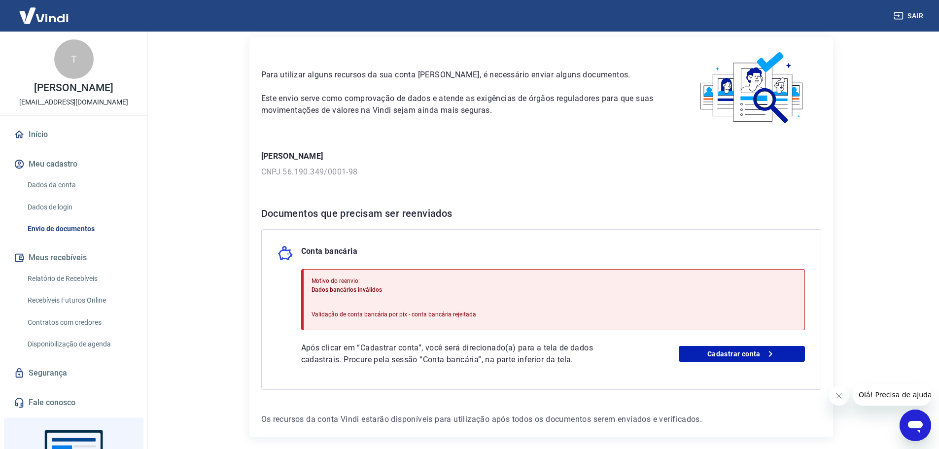
scroll to position [76, 0]
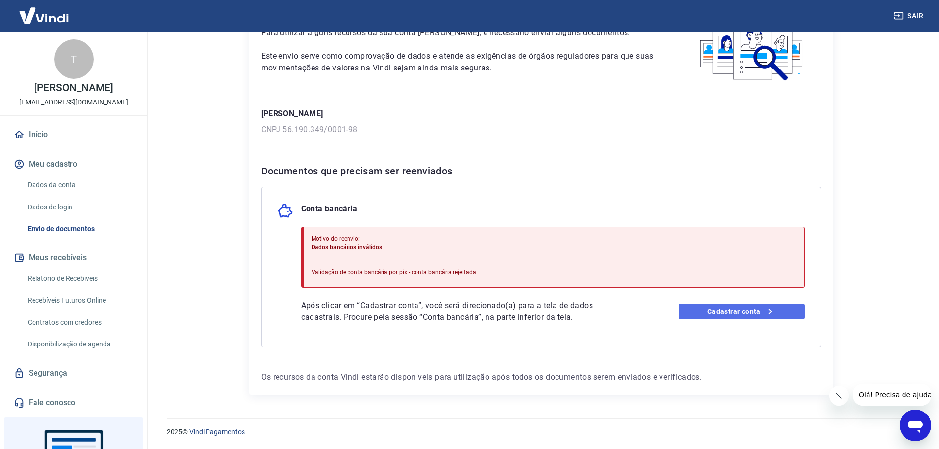
click at [740, 312] on link "Cadastrar conta" at bounding box center [742, 312] width 126 height 16
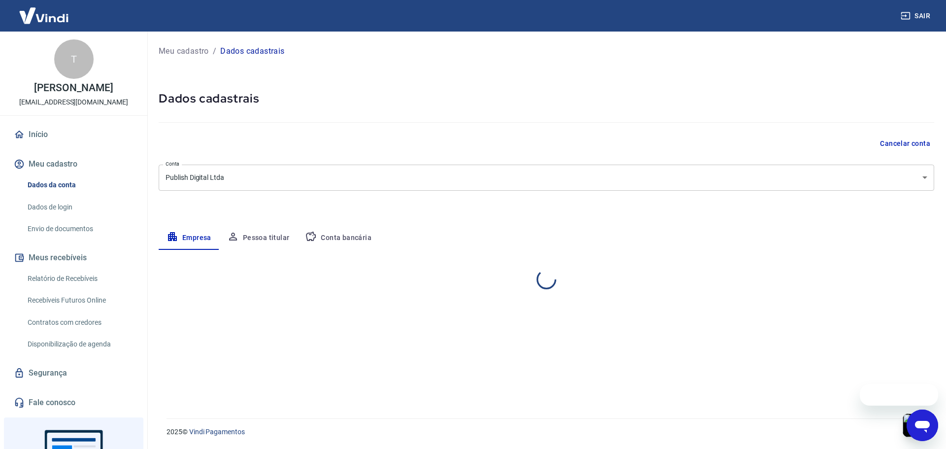
select select "AL"
select select "business"
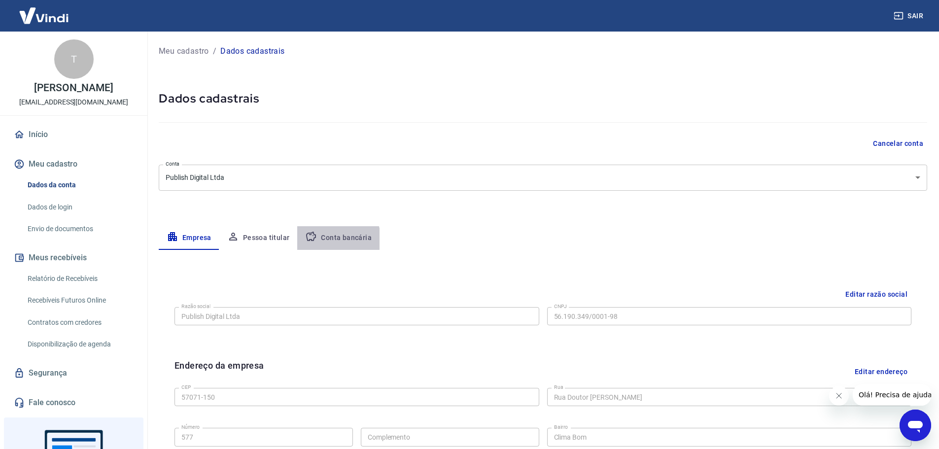
click at [330, 241] on button "Conta bancária" at bounding box center [338, 238] width 82 height 24
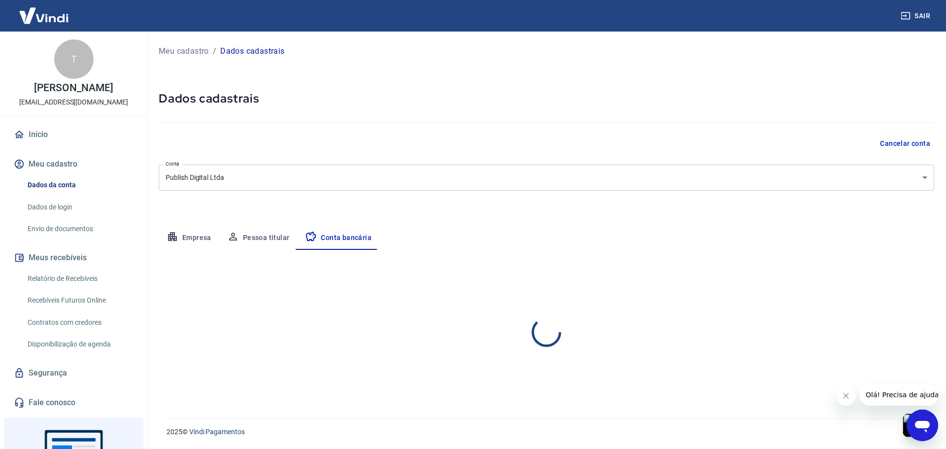
select select "1"
click at [883, 274] on button "Editar conta bancária" at bounding box center [893, 279] width 82 height 19
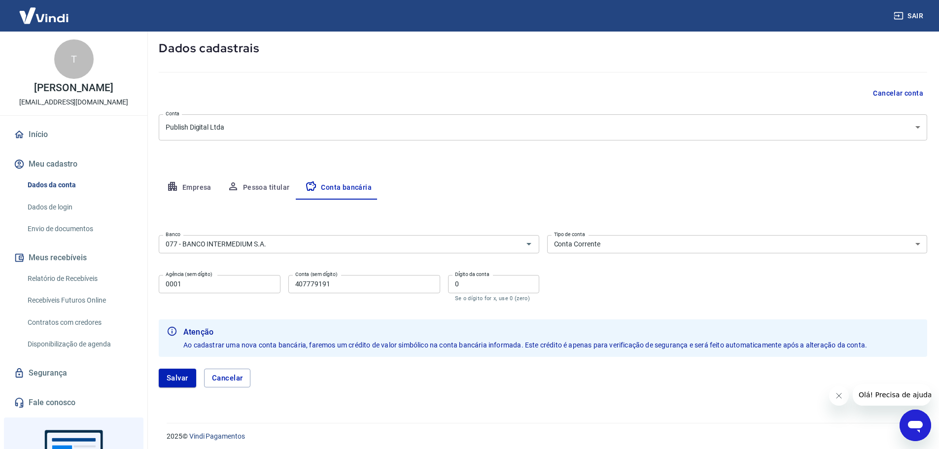
scroll to position [55, 0]
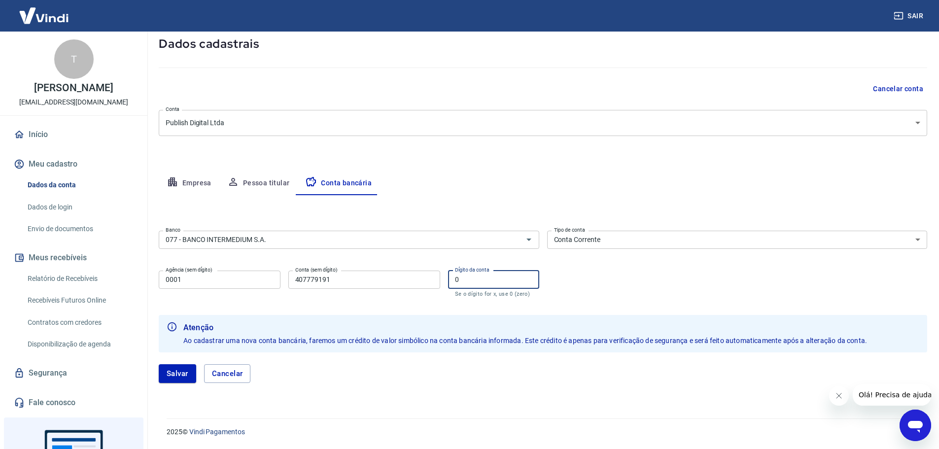
click at [498, 274] on input "0" at bounding box center [493, 280] width 91 height 18
click at [642, 284] on div "Banco 077 - BANCO INTERMEDIUM S.A. Banco Tipo de conta Conta Corrente Conta Pou…" at bounding box center [543, 263] width 768 height 72
click at [608, 236] on select "Conta Corrente Conta Poupança" at bounding box center [737, 240] width 380 height 18
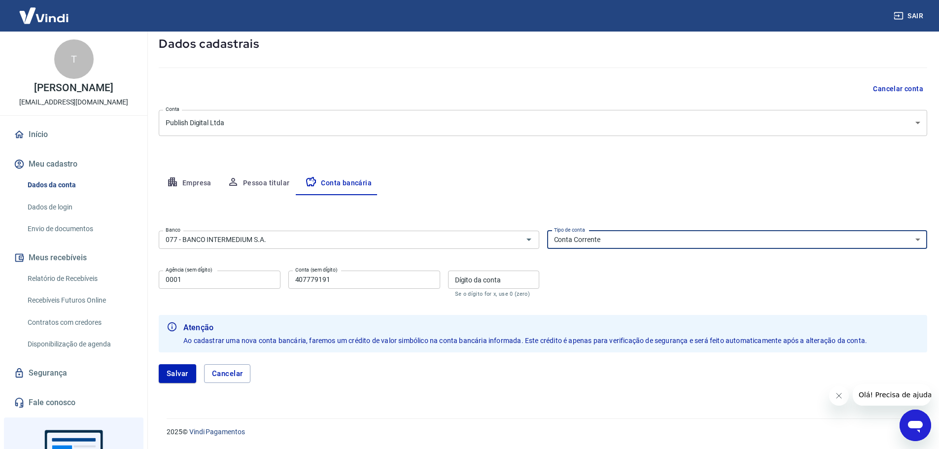
click at [608, 236] on select "Conta Corrente Conta Poupança" at bounding box center [737, 240] width 380 height 18
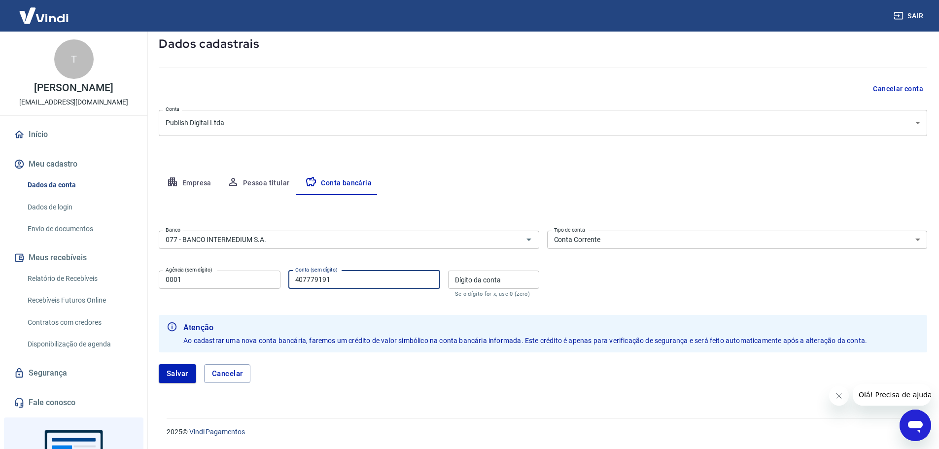
click at [376, 271] on input "407779191" at bounding box center [364, 280] width 152 height 18
type input "40777919"
click at [523, 282] on input "Dígito da conta" at bounding box center [493, 280] width 91 height 18
type input "1"
click at [605, 277] on div "Banco 077 - BANCO INTERMEDIUM S.A. Banco Tipo de conta Conta Corrente Conta Pou…" at bounding box center [543, 263] width 768 height 72
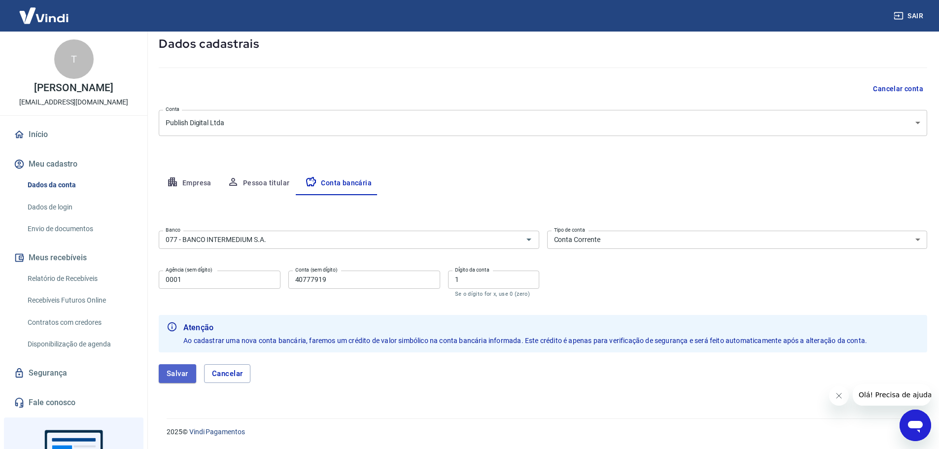
click at [179, 367] on button "Salvar" at bounding box center [177, 373] width 37 height 19
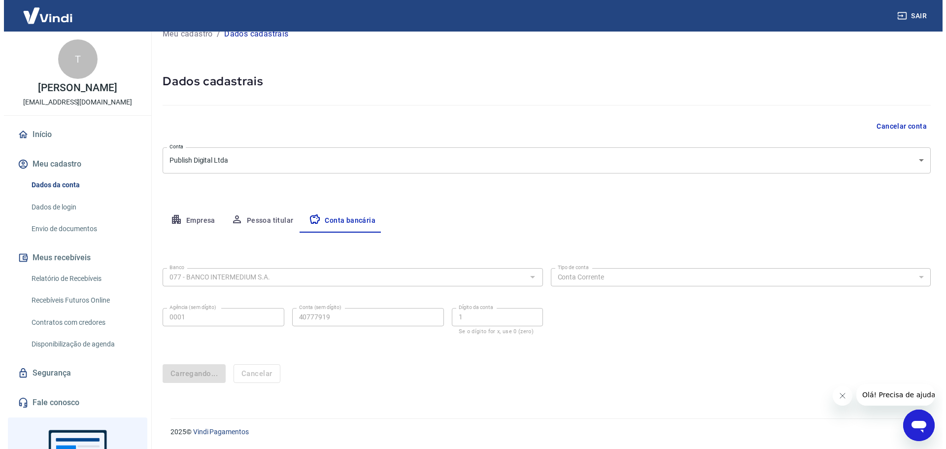
scroll to position [0, 0]
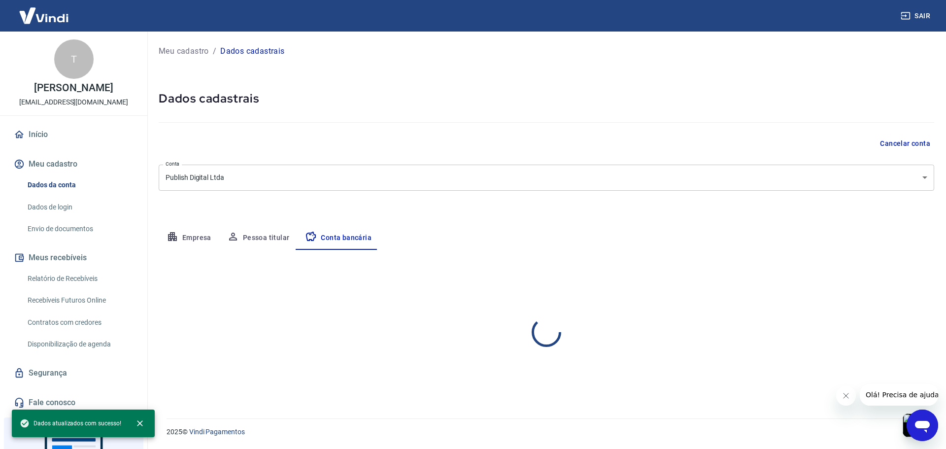
select select "1"
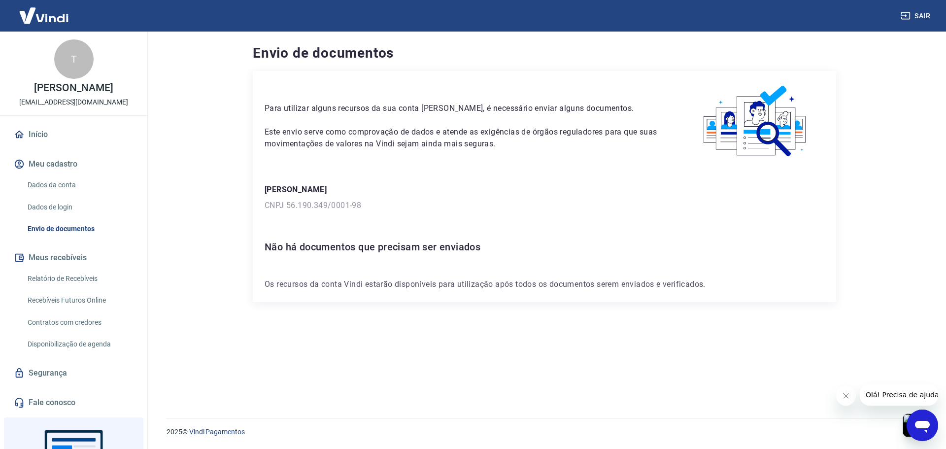
click at [50, 144] on link "Início" at bounding box center [74, 135] width 124 height 22
click at [73, 190] on link "Dados da conta" at bounding box center [80, 185] width 112 height 20
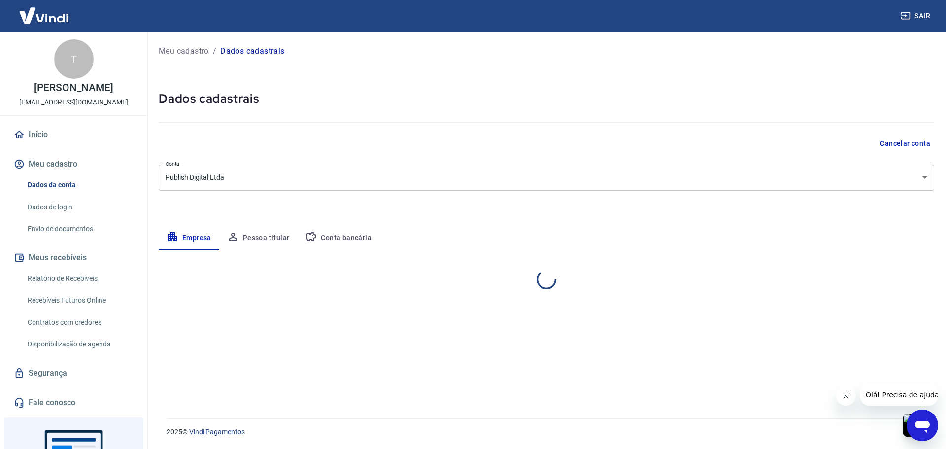
select select "AL"
select select "business"
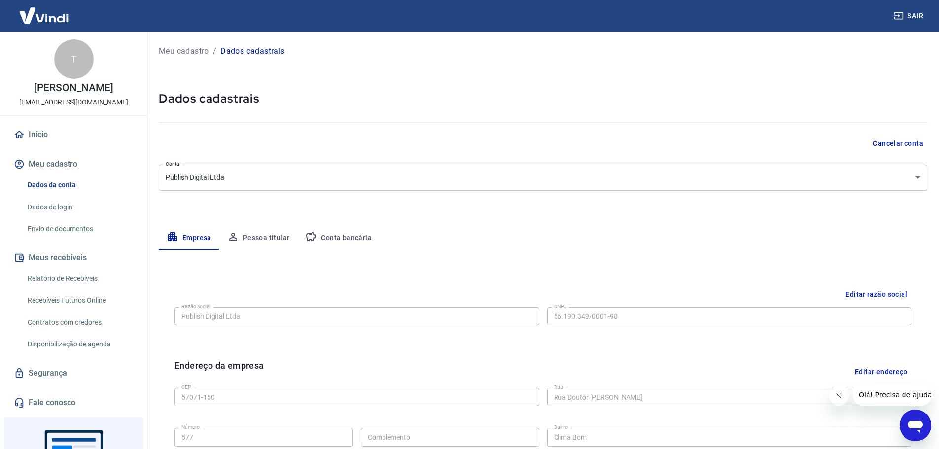
click at [322, 230] on button "Conta bancária" at bounding box center [338, 238] width 82 height 24
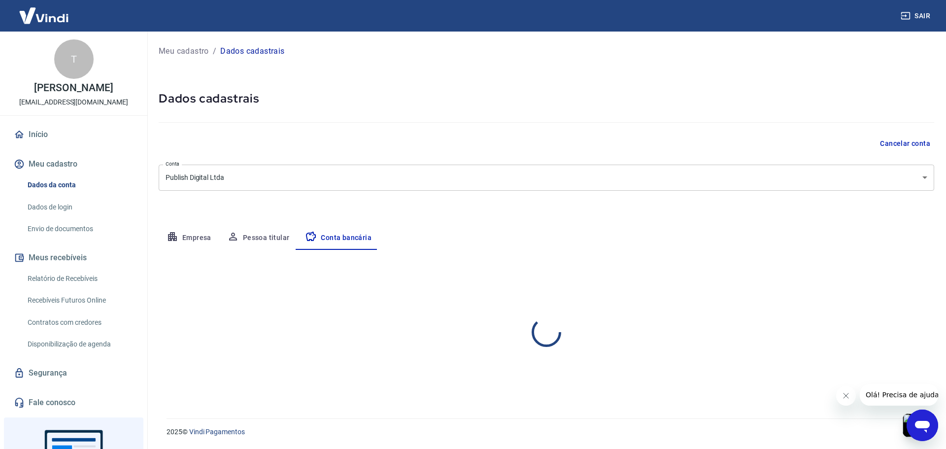
select select "1"
click at [38, 145] on link "Início" at bounding box center [74, 135] width 124 height 22
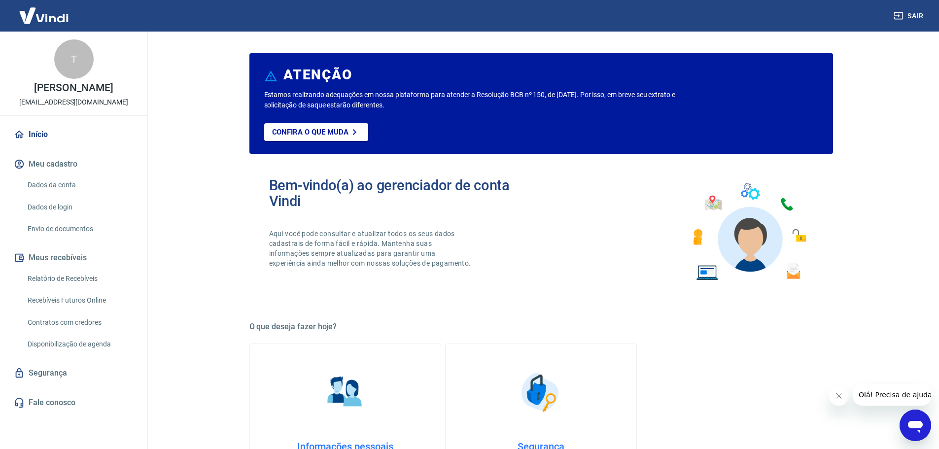
click at [83, 195] on link "Dados da conta" at bounding box center [80, 185] width 112 height 20
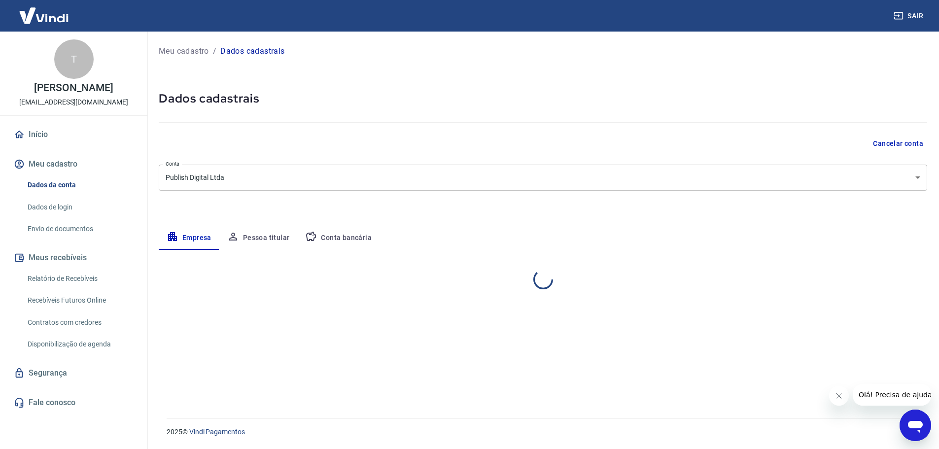
select select "AL"
select select "business"
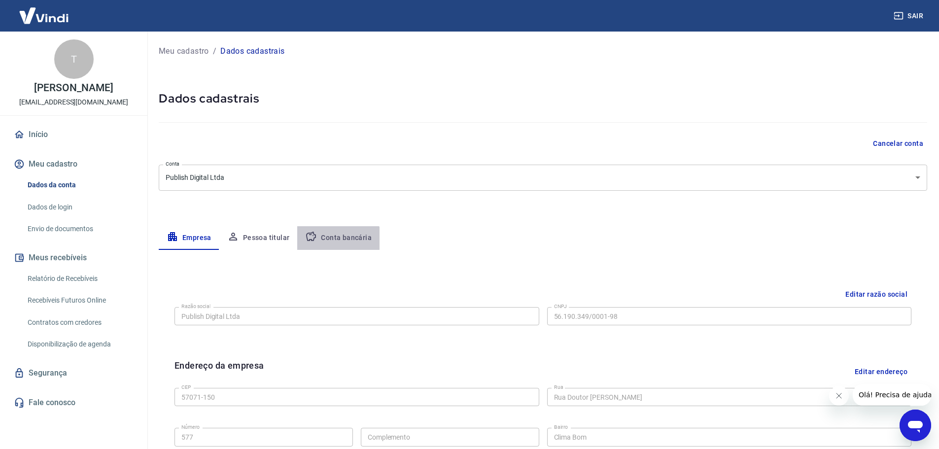
click at [333, 248] on button "Conta bancária" at bounding box center [338, 238] width 82 height 24
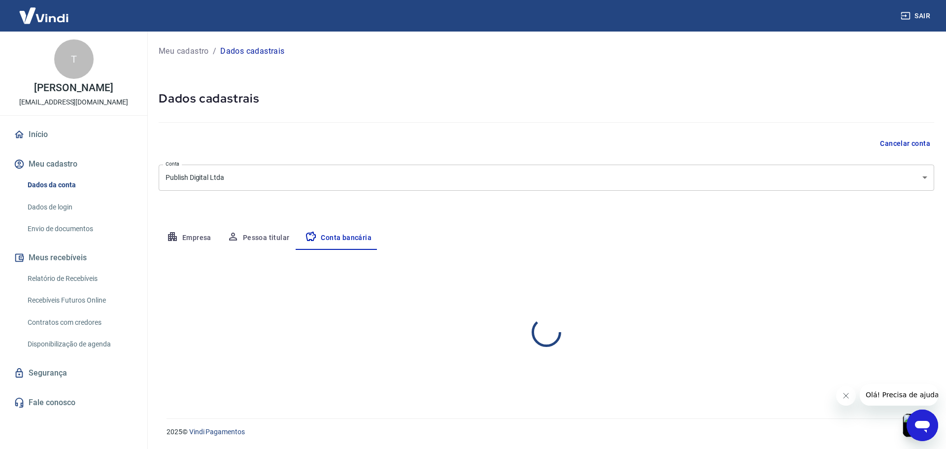
select select "1"
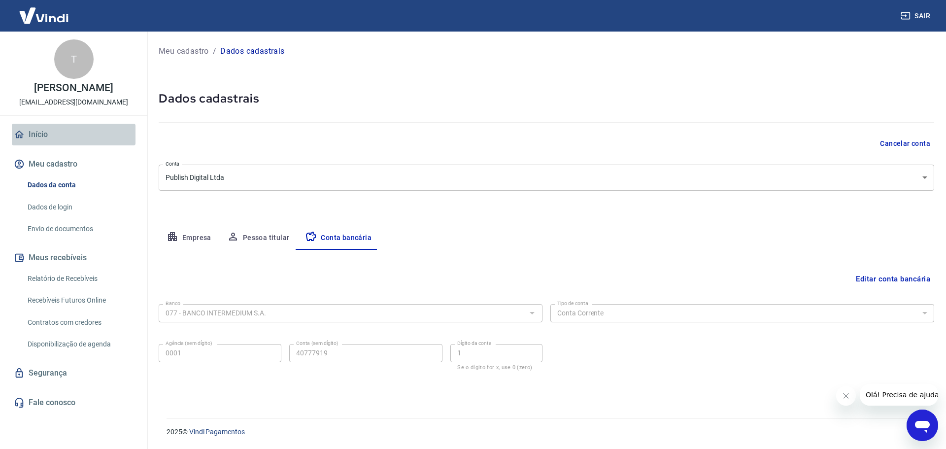
click at [40, 145] on link "Início" at bounding box center [74, 135] width 124 height 22
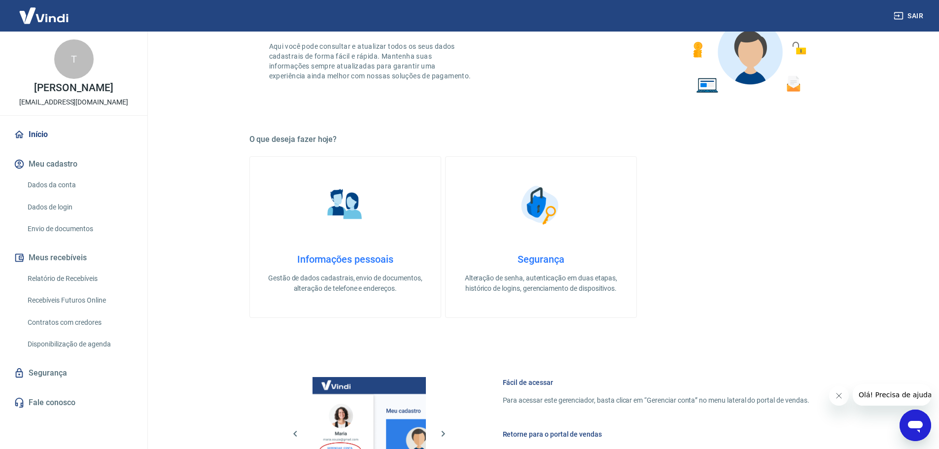
scroll to position [197, 0]
